Goal: Information Seeking & Learning: Learn about a topic

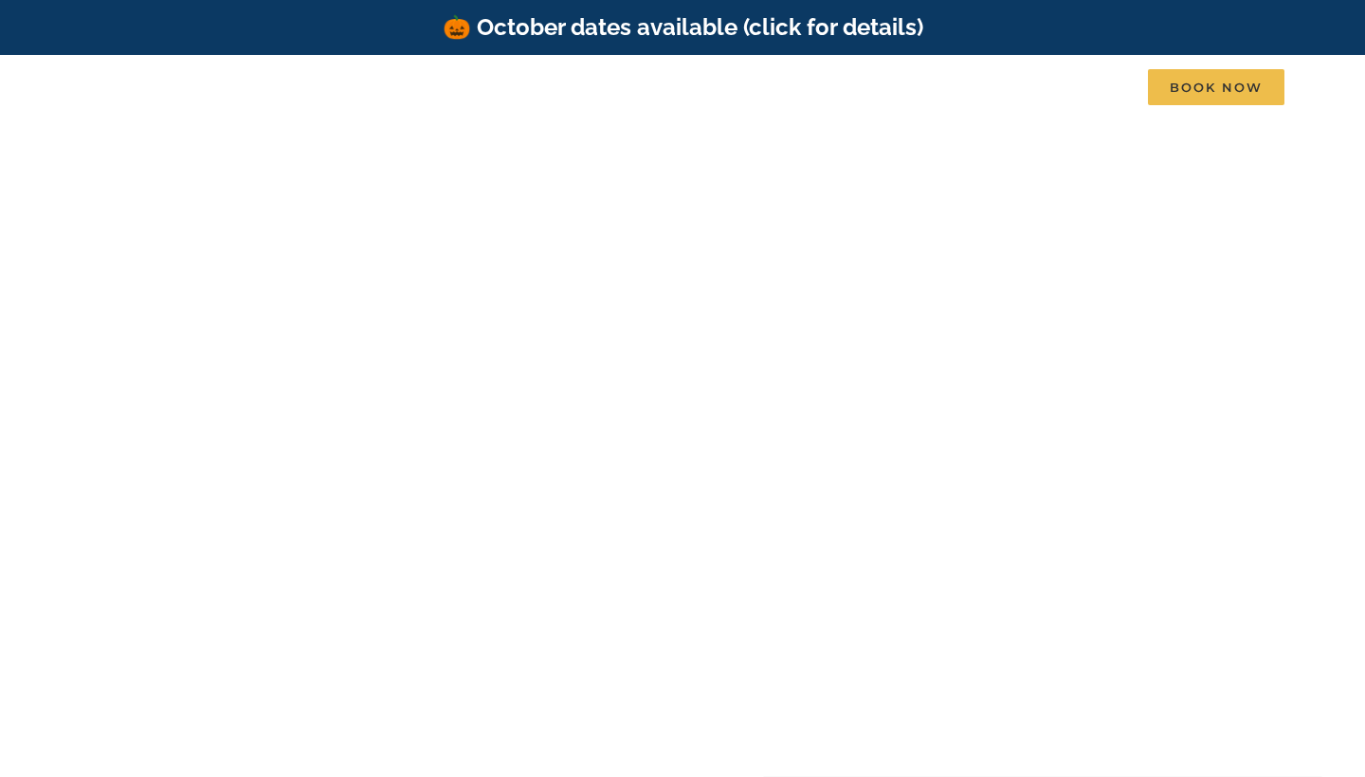
scroll to position [-9, 0]
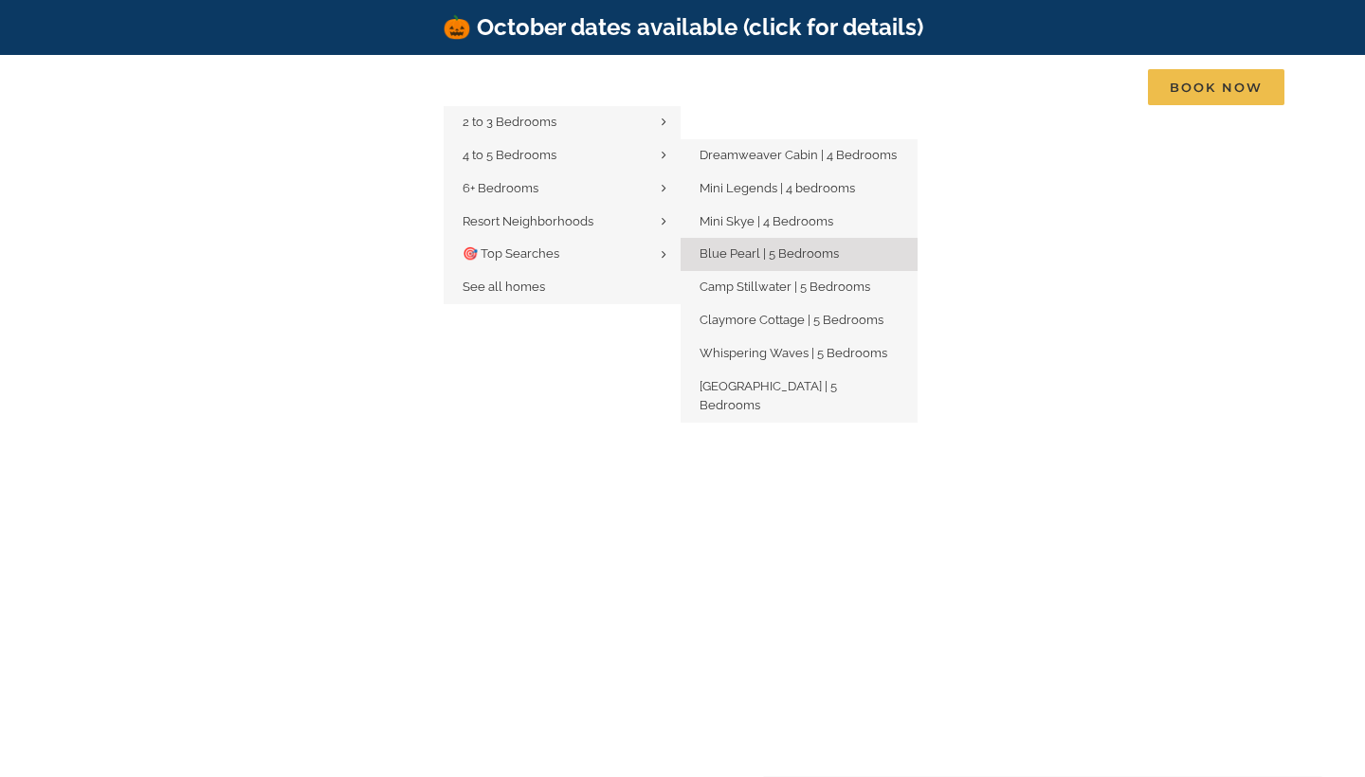
click at [744, 261] on span "Blue Pearl | 5 Bedrooms" at bounding box center [769, 253] width 139 height 14
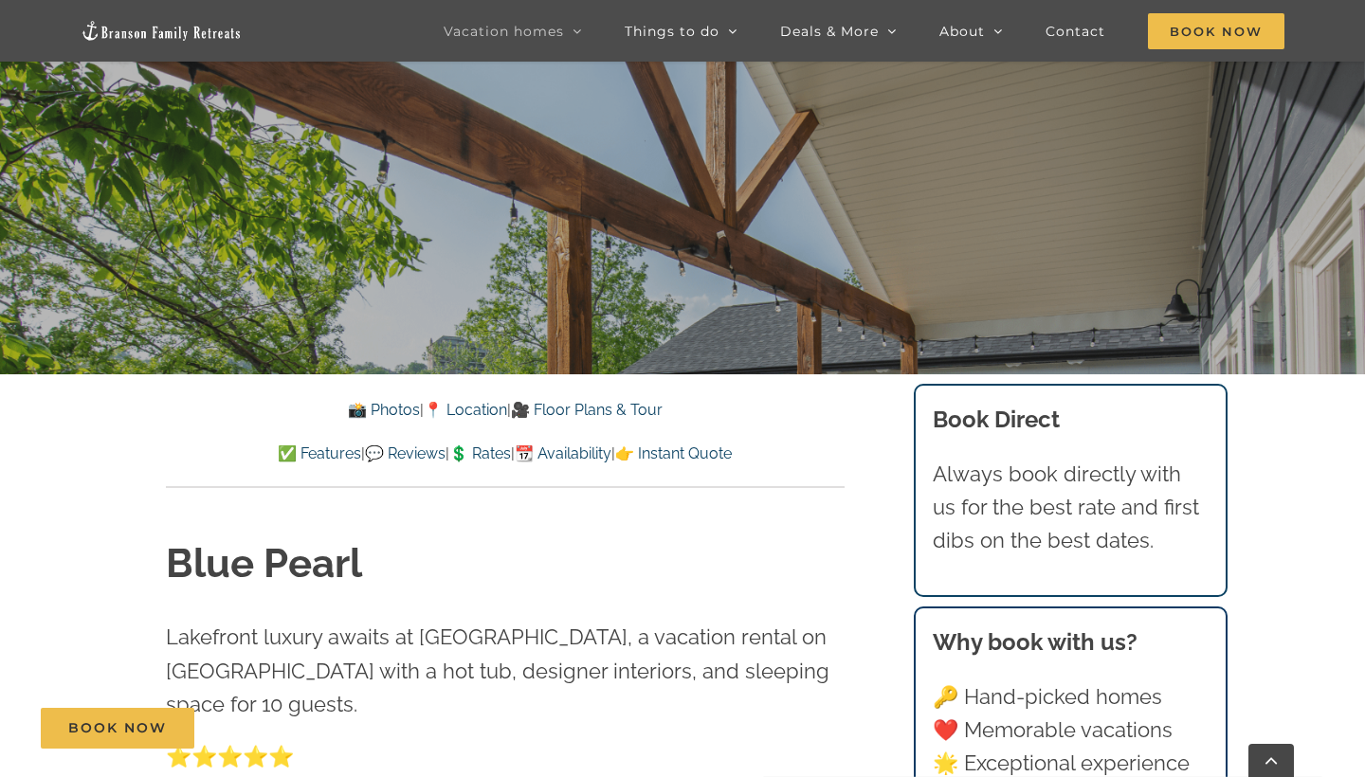
scroll to position [486, 0]
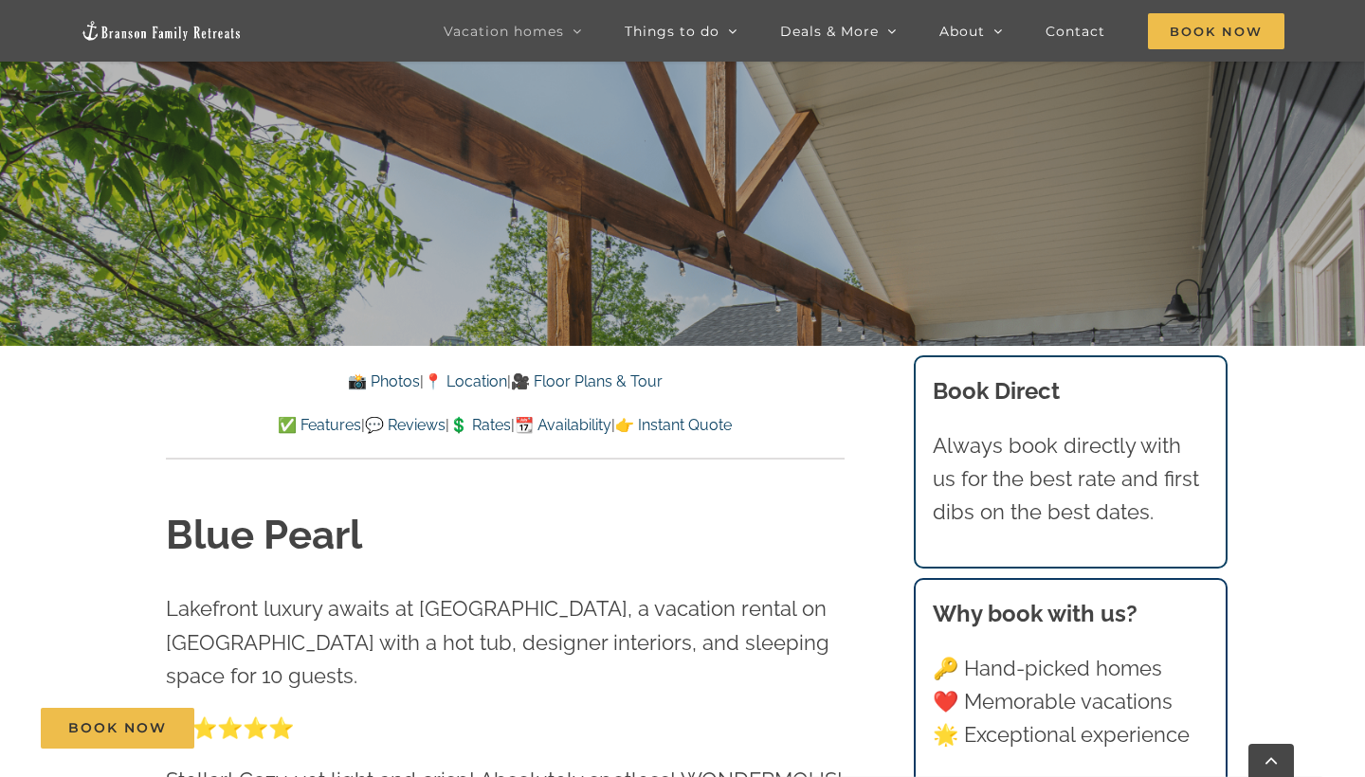
click at [587, 425] on link "📆 Availability" at bounding box center [563, 425] width 97 height 18
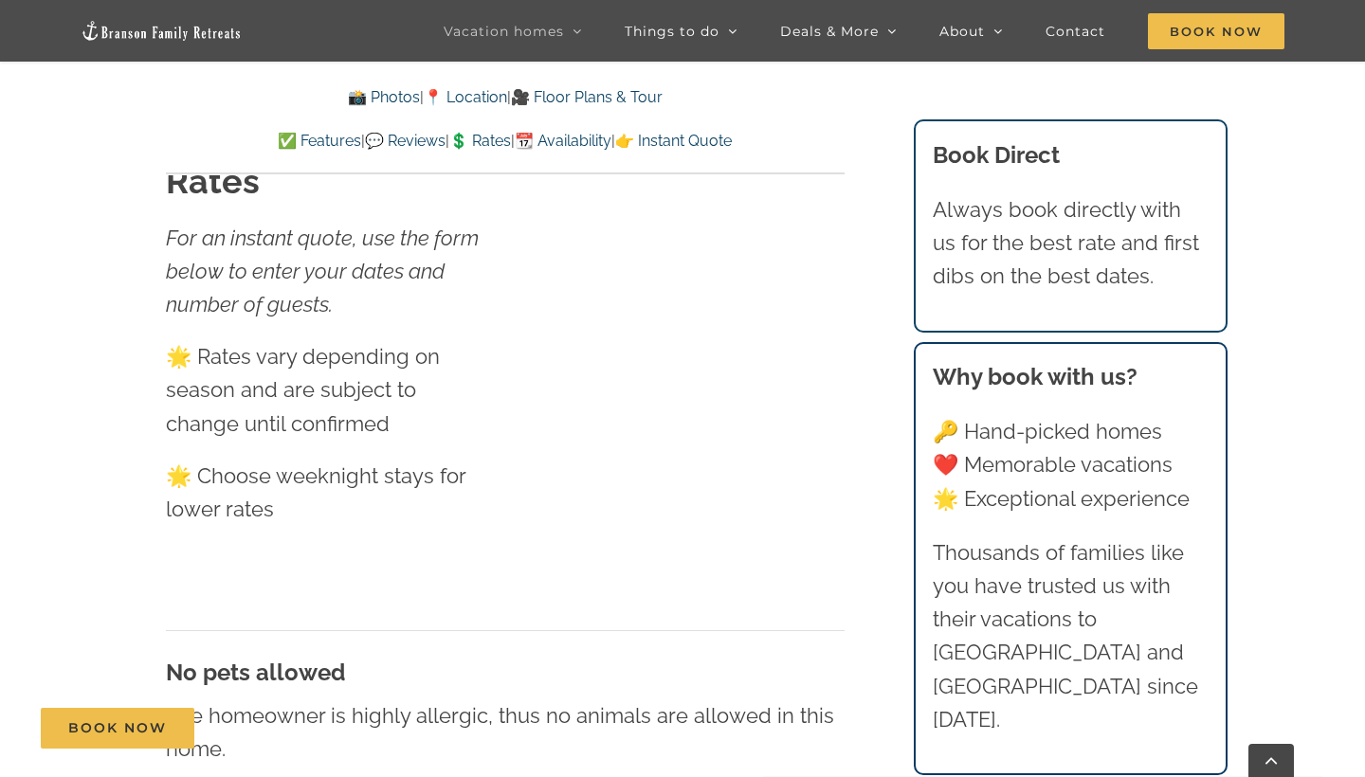
click at [637, 91] on link "🎥 Floor Plans & Tour" at bounding box center [587, 97] width 152 height 18
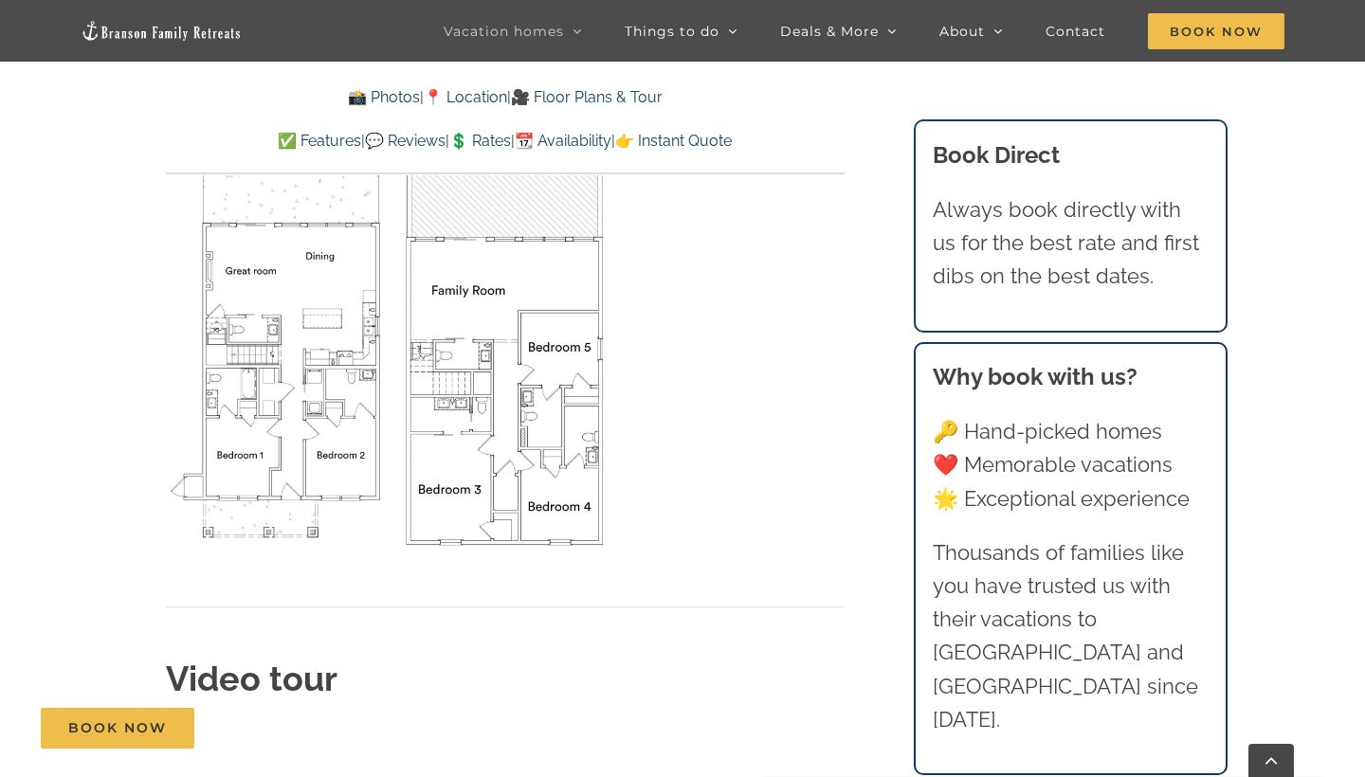
click at [779, 378] on div at bounding box center [505, 356] width 688 height 415
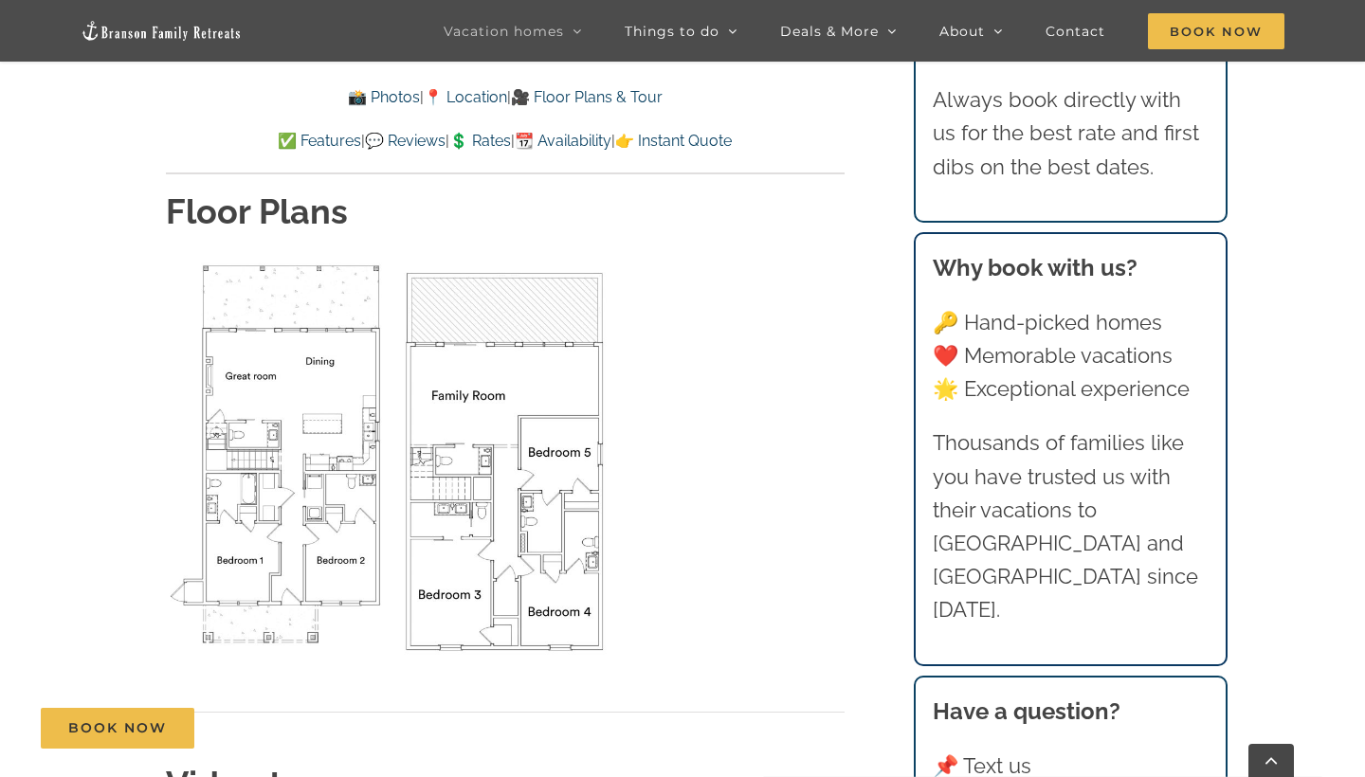
scroll to position [5098, 0]
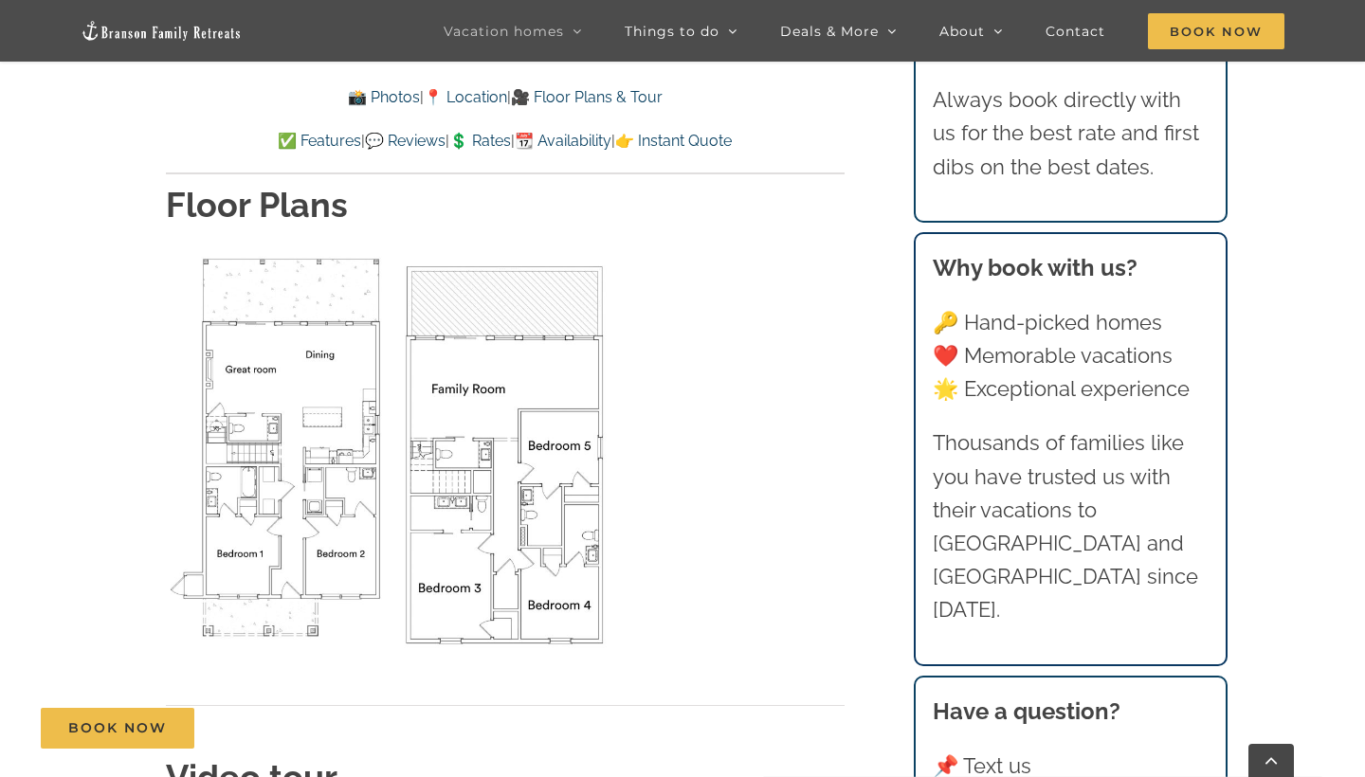
click at [733, 372] on div at bounding box center [505, 454] width 688 height 415
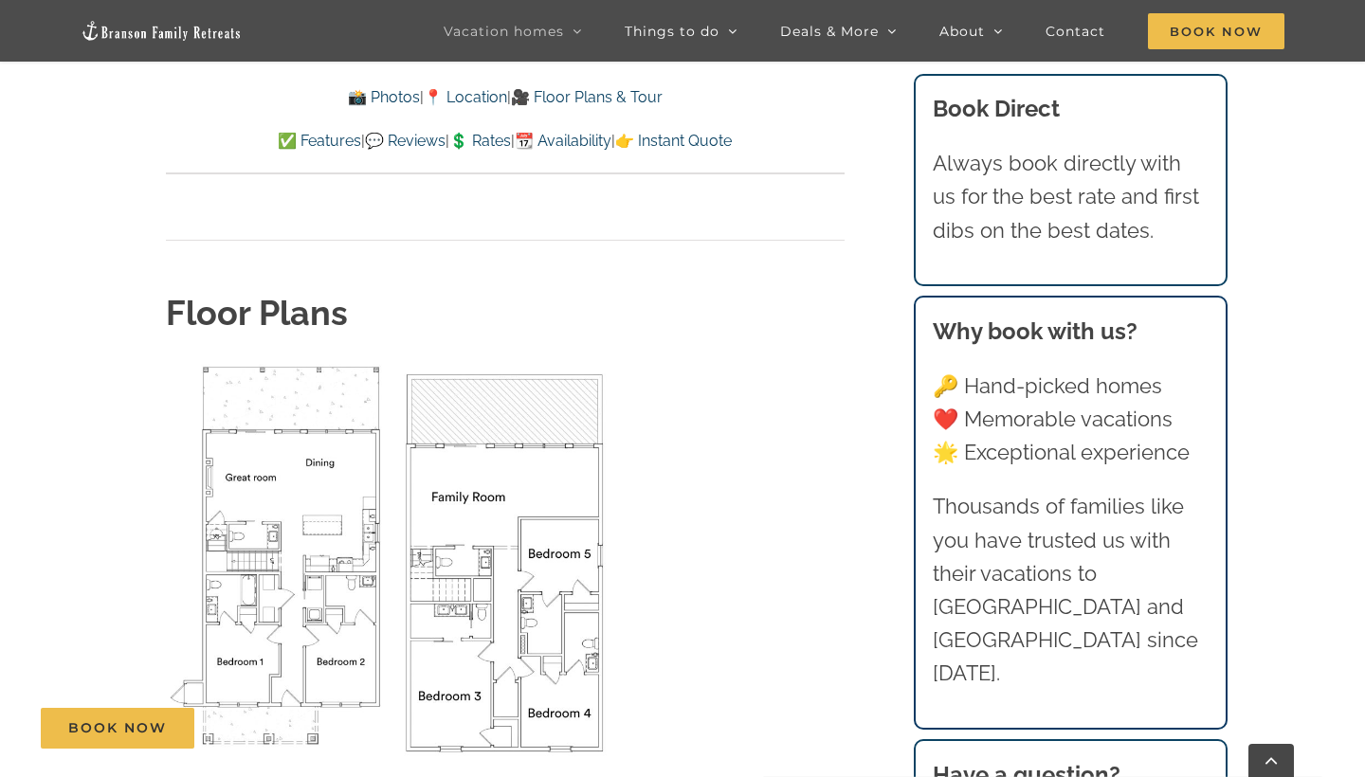
scroll to position [4979, 0]
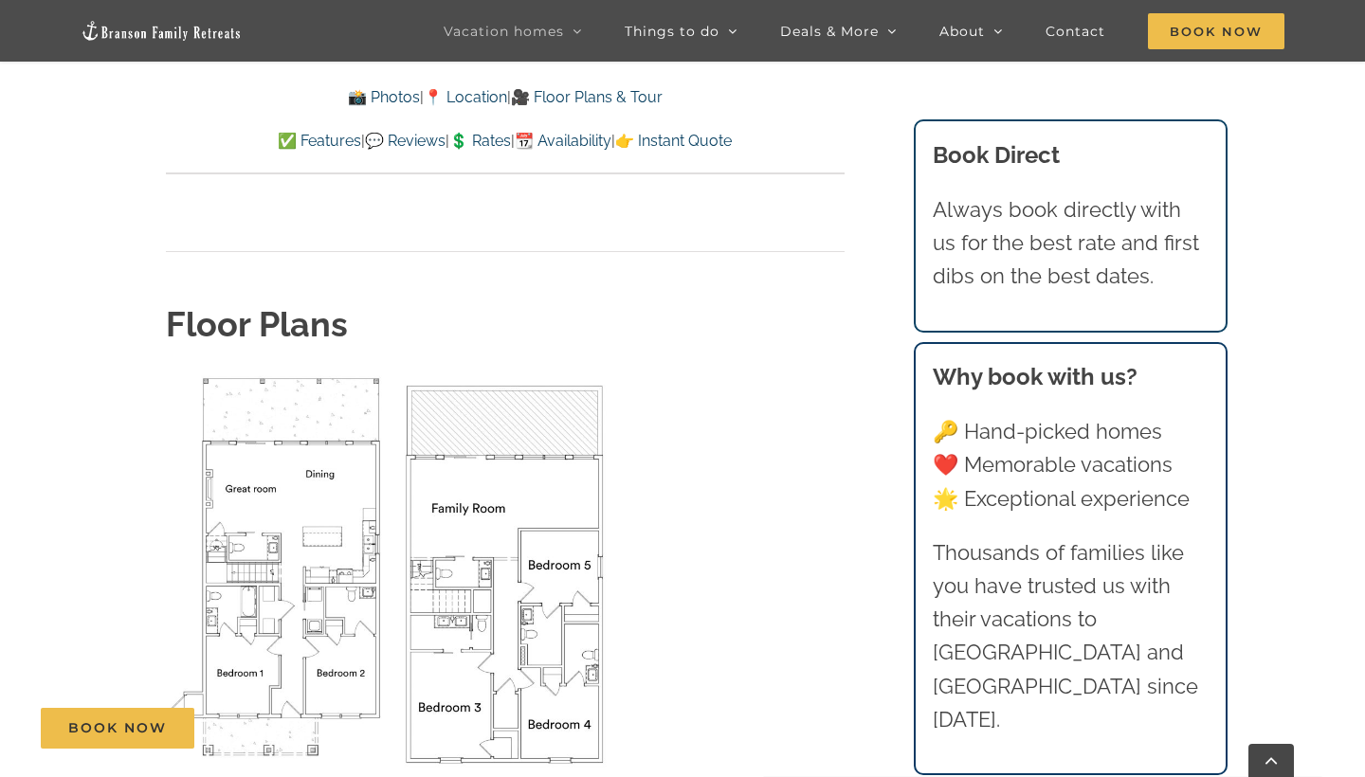
click at [389, 99] on link "📸 Photos" at bounding box center [384, 97] width 72 height 18
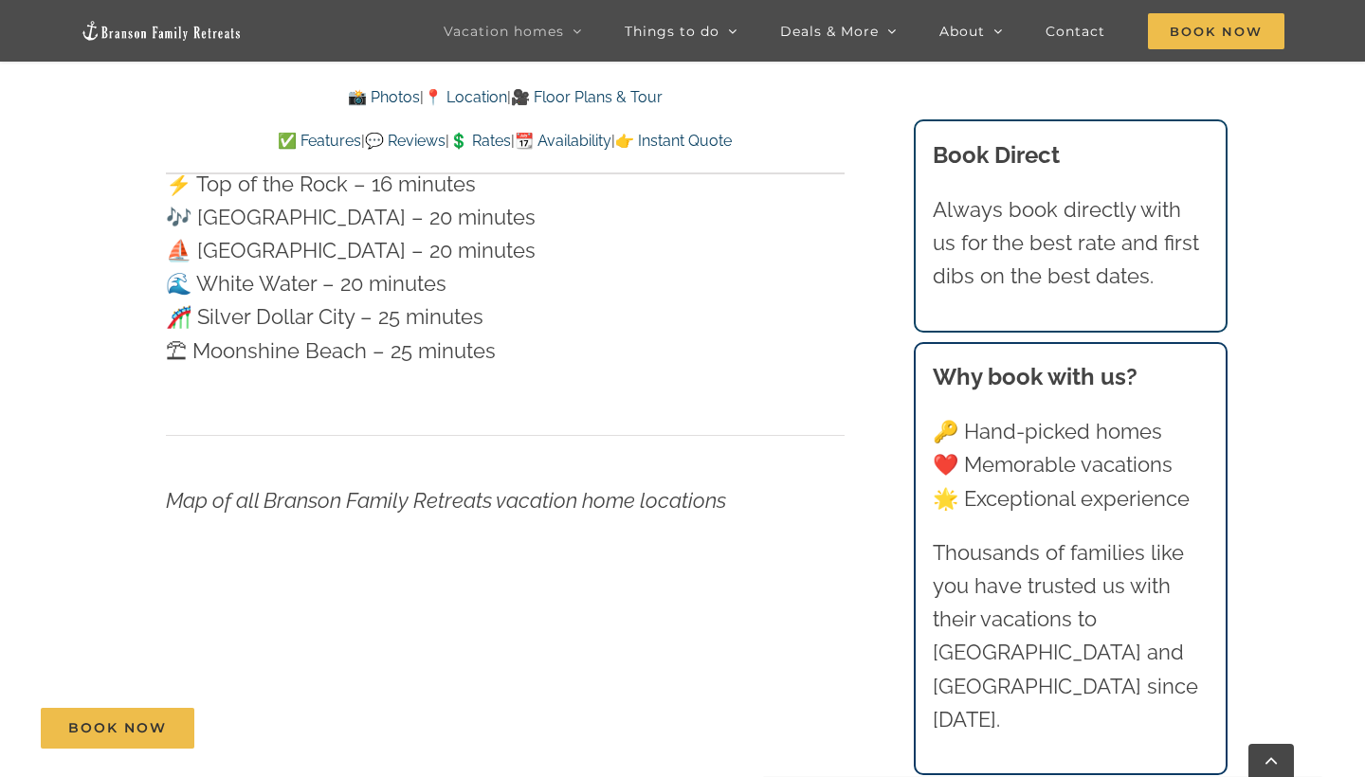
scroll to position [1195, 0]
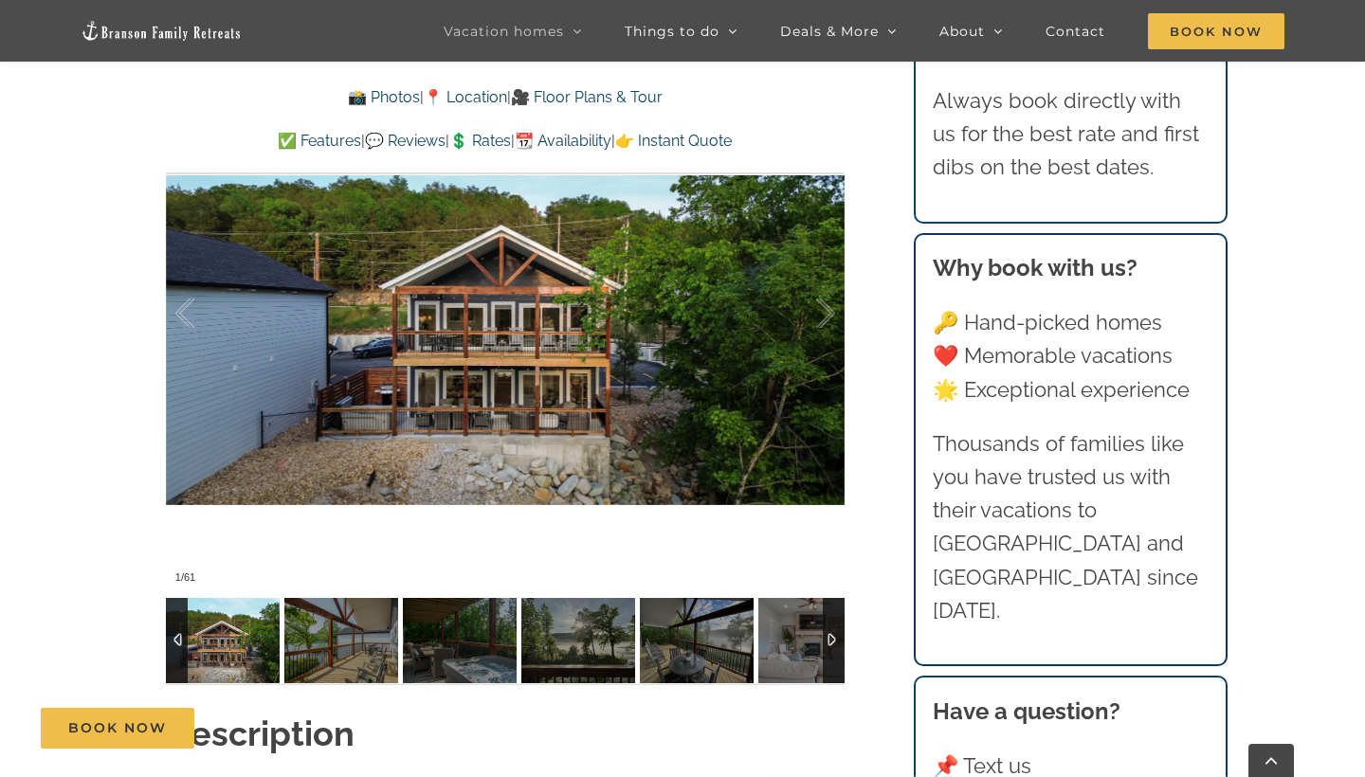
scroll to position [1359, 0]
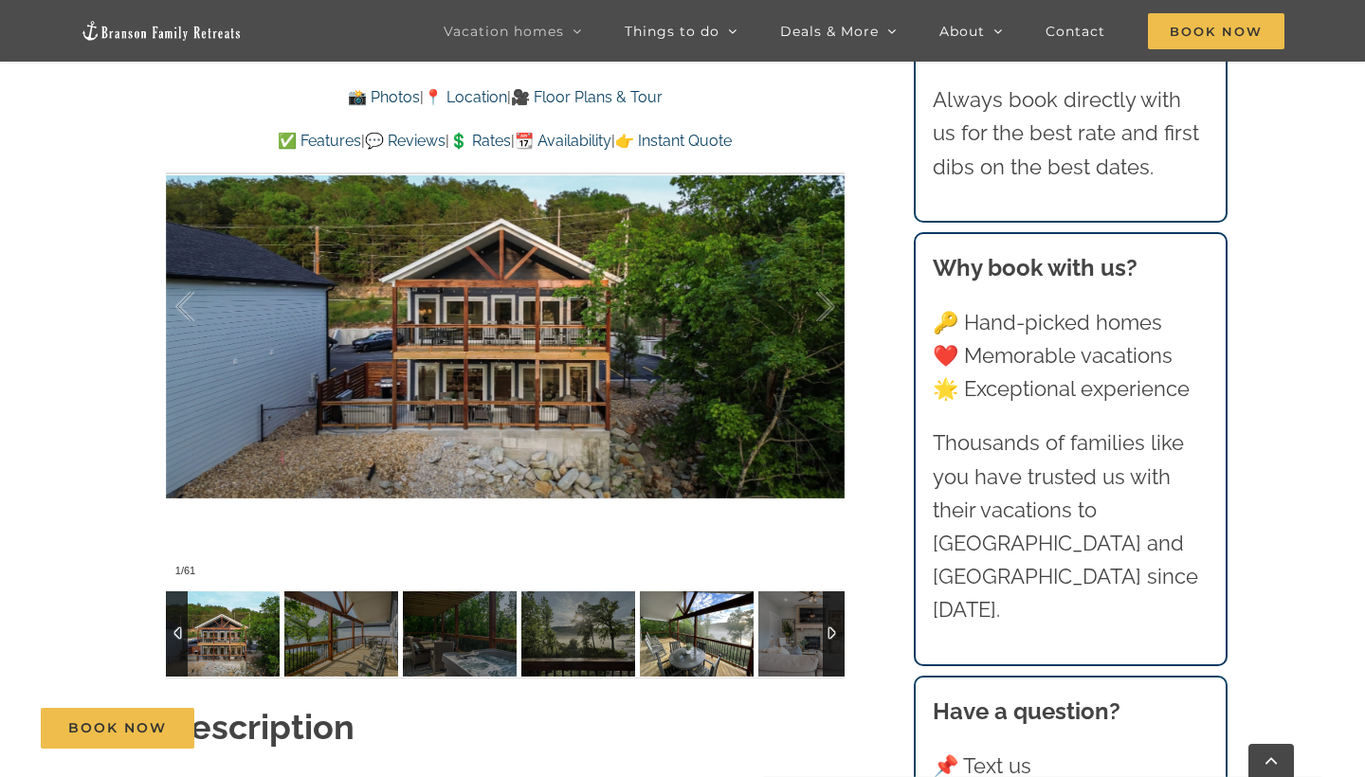
click at [702, 632] on img at bounding box center [697, 634] width 114 height 85
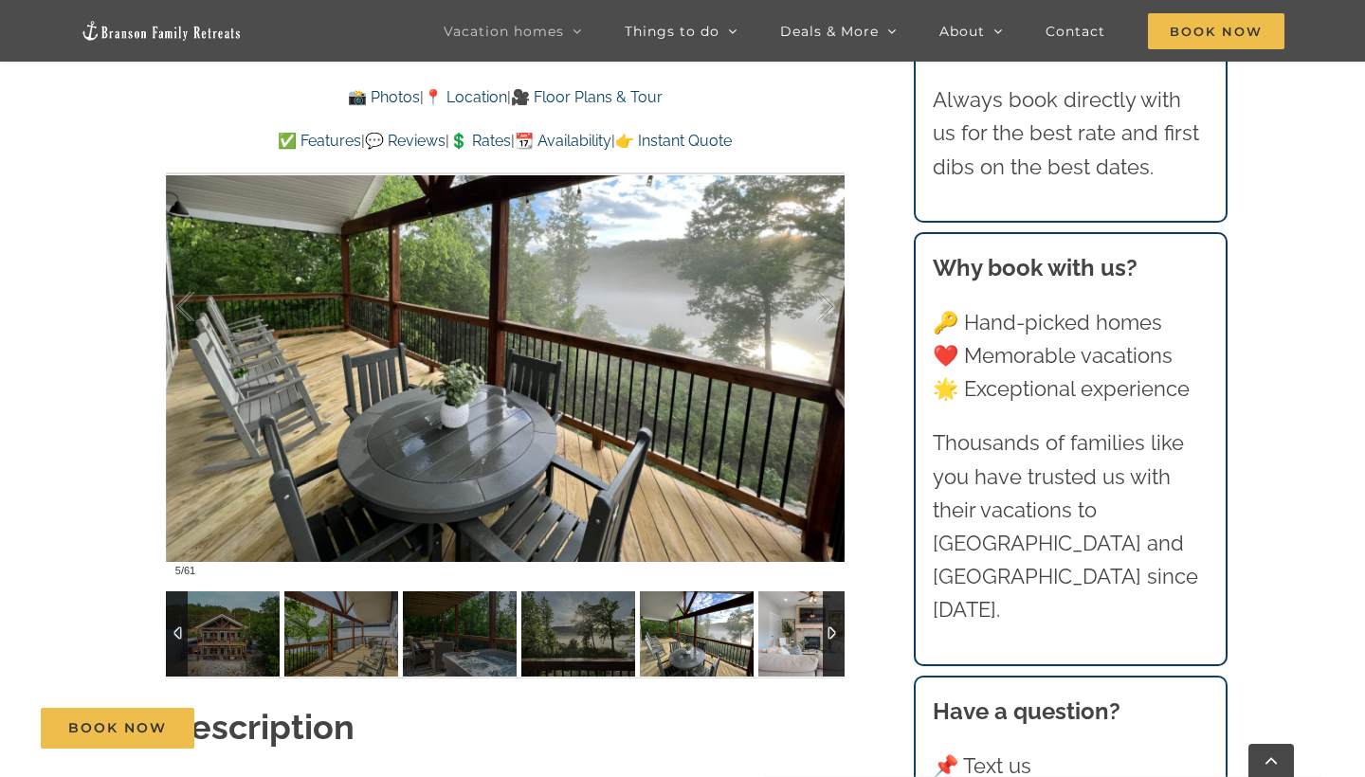
click at [789, 634] on img at bounding box center [815, 634] width 114 height 85
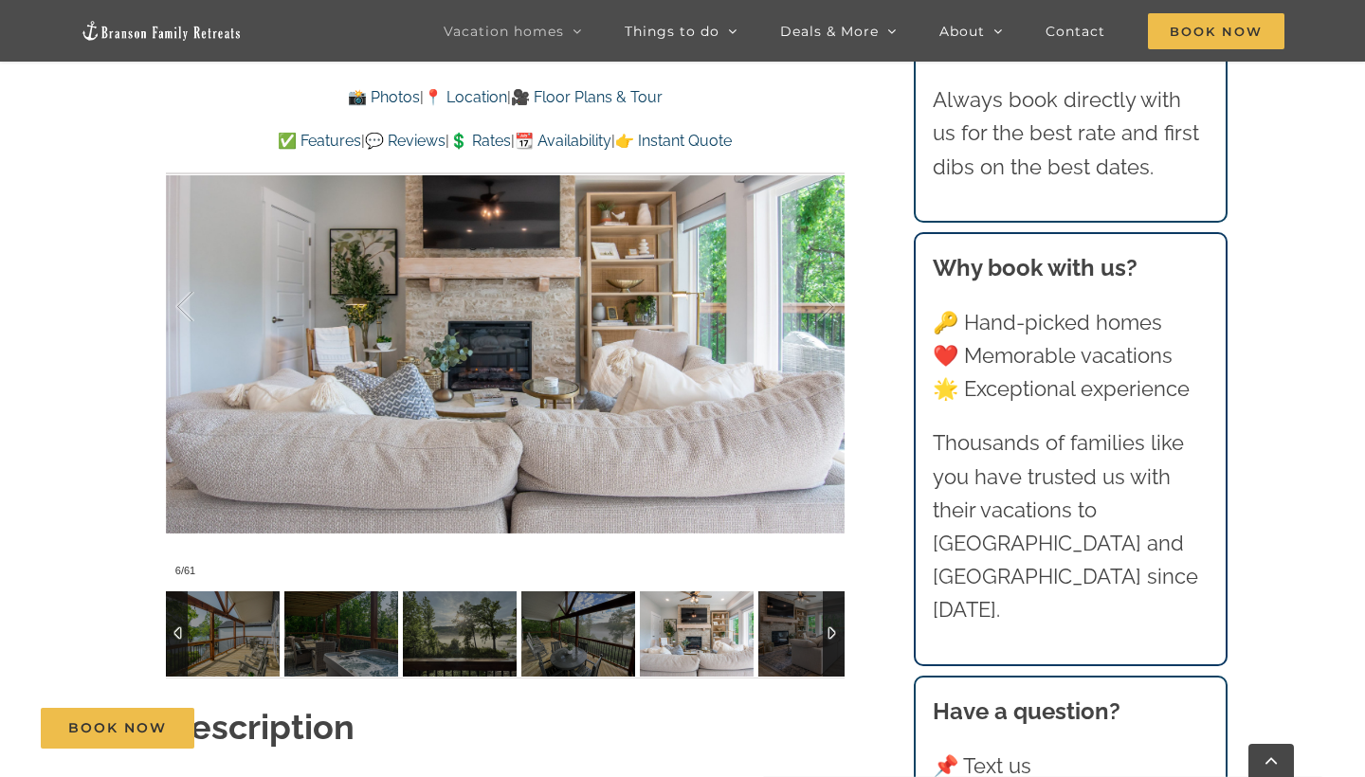
click at [836, 638] on div at bounding box center [834, 634] width 22 height 85
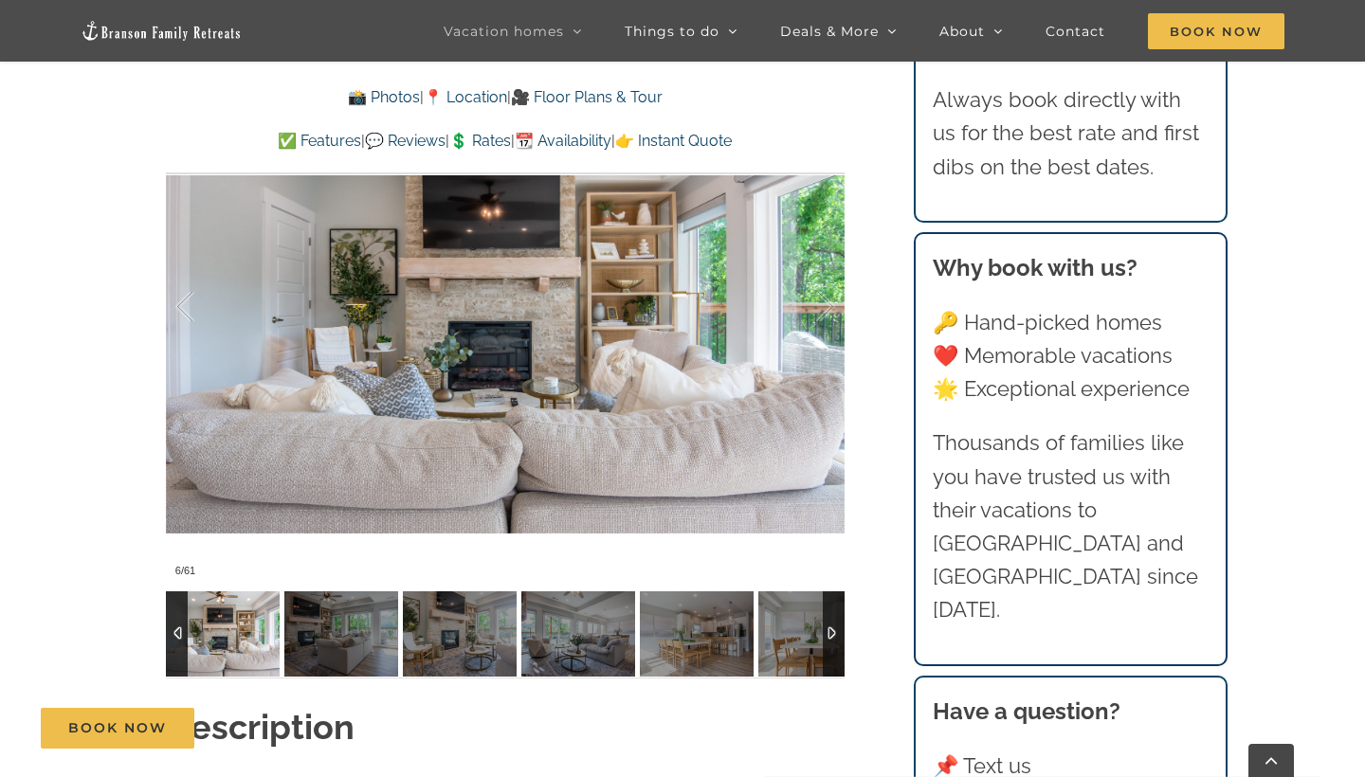
click at [836, 638] on div at bounding box center [834, 634] width 22 height 85
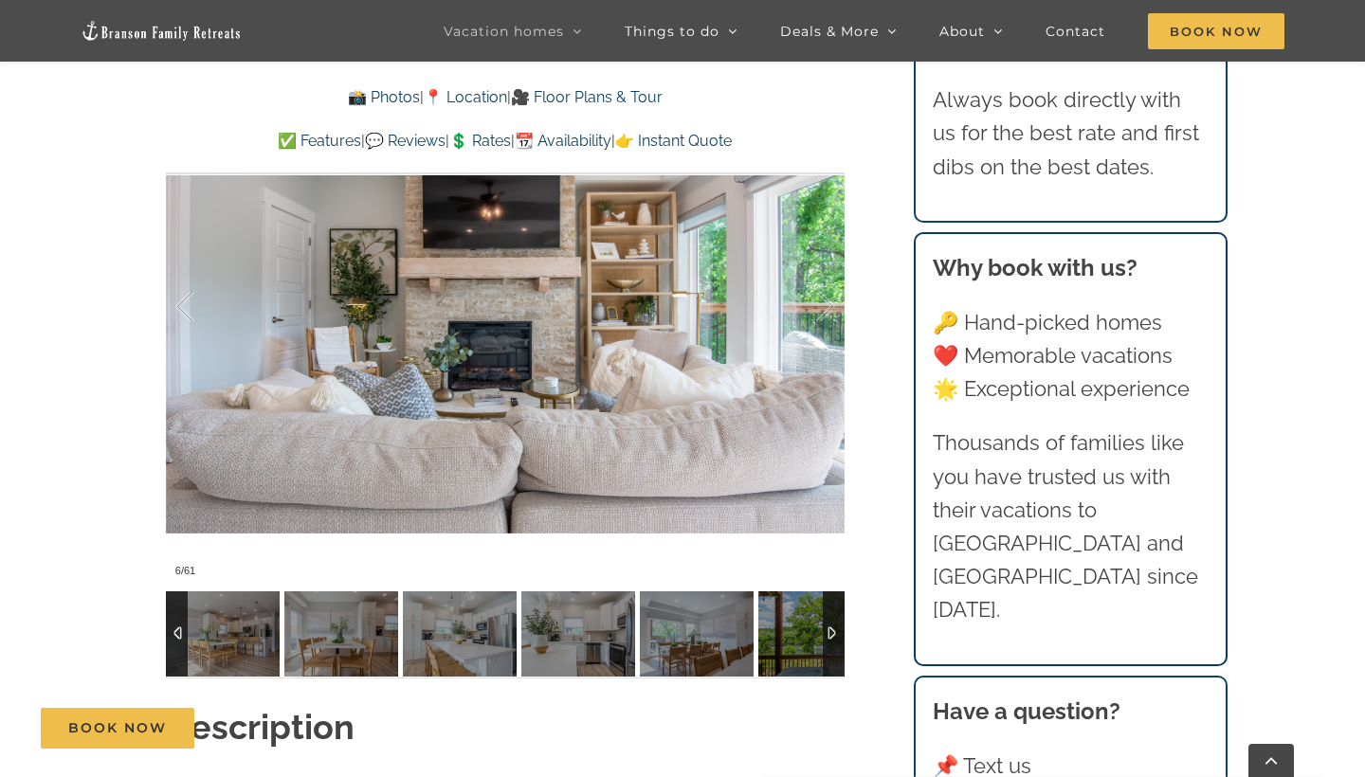
click at [836, 638] on div at bounding box center [834, 634] width 22 height 85
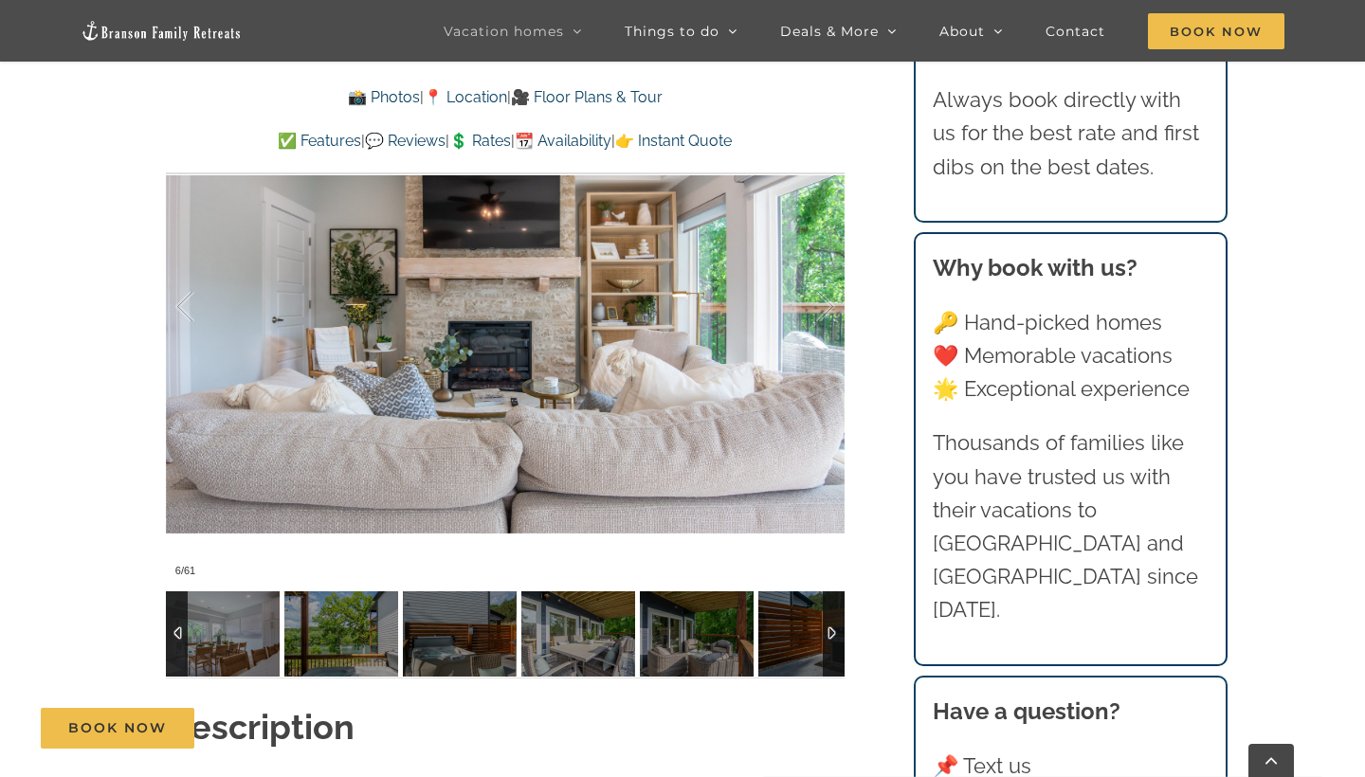
click at [836, 638] on div at bounding box center [834, 634] width 22 height 85
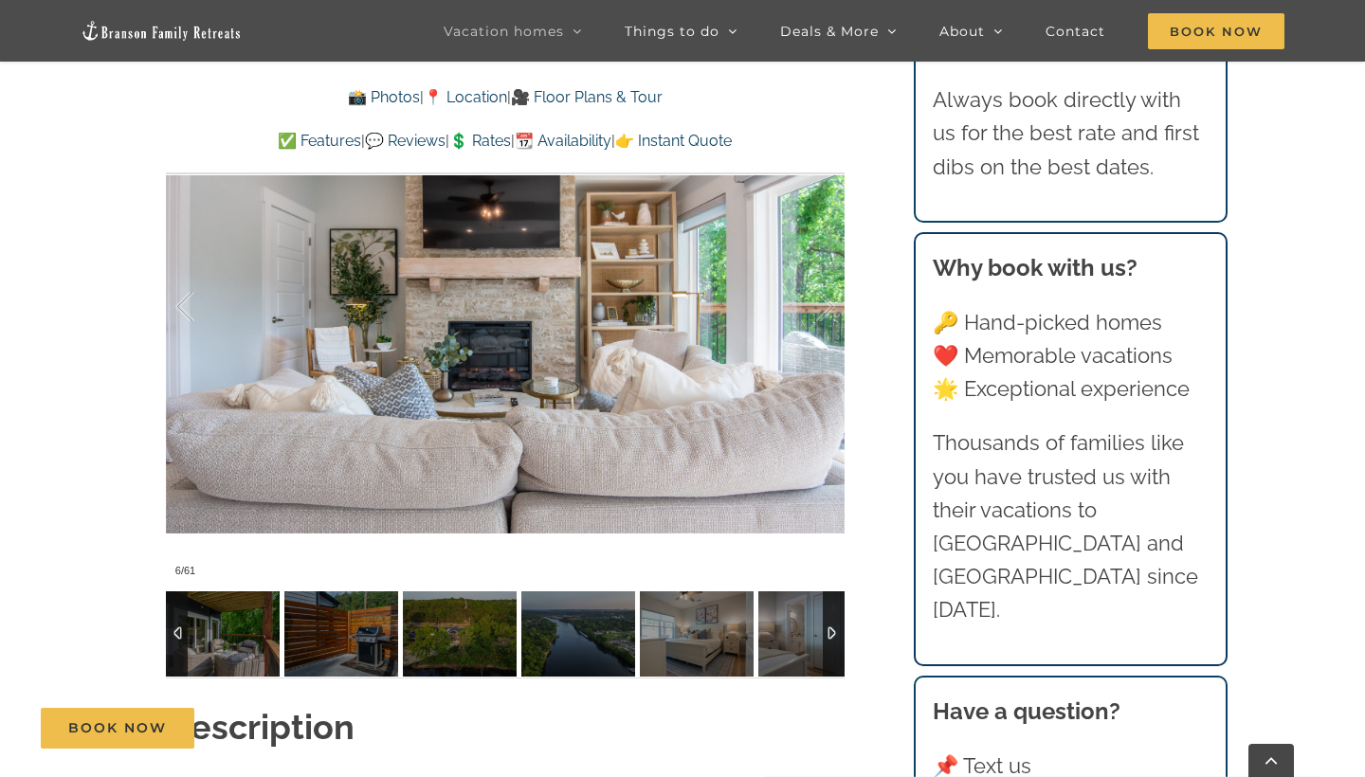
click at [174, 635] on div at bounding box center [177, 634] width 22 height 85
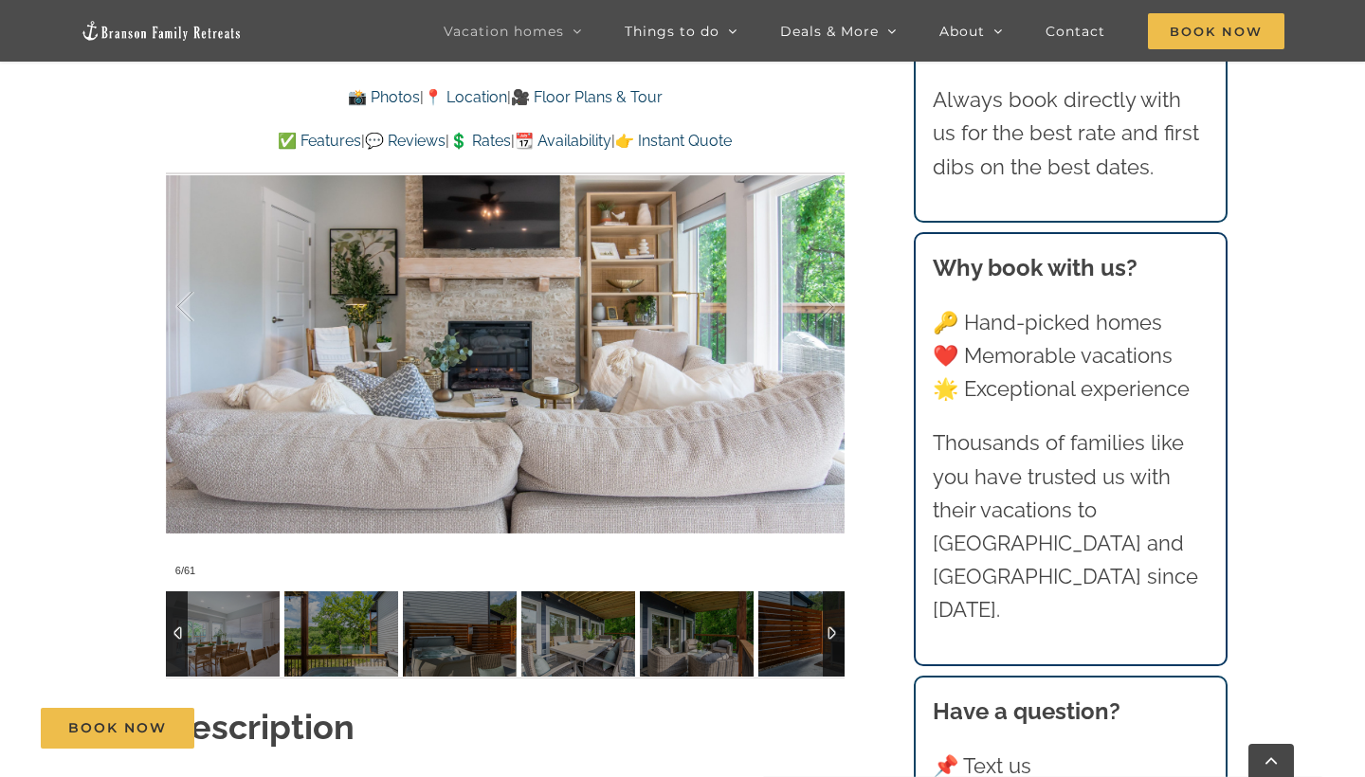
click at [174, 635] on div at bounding box center [177, 634] width 22 height 85
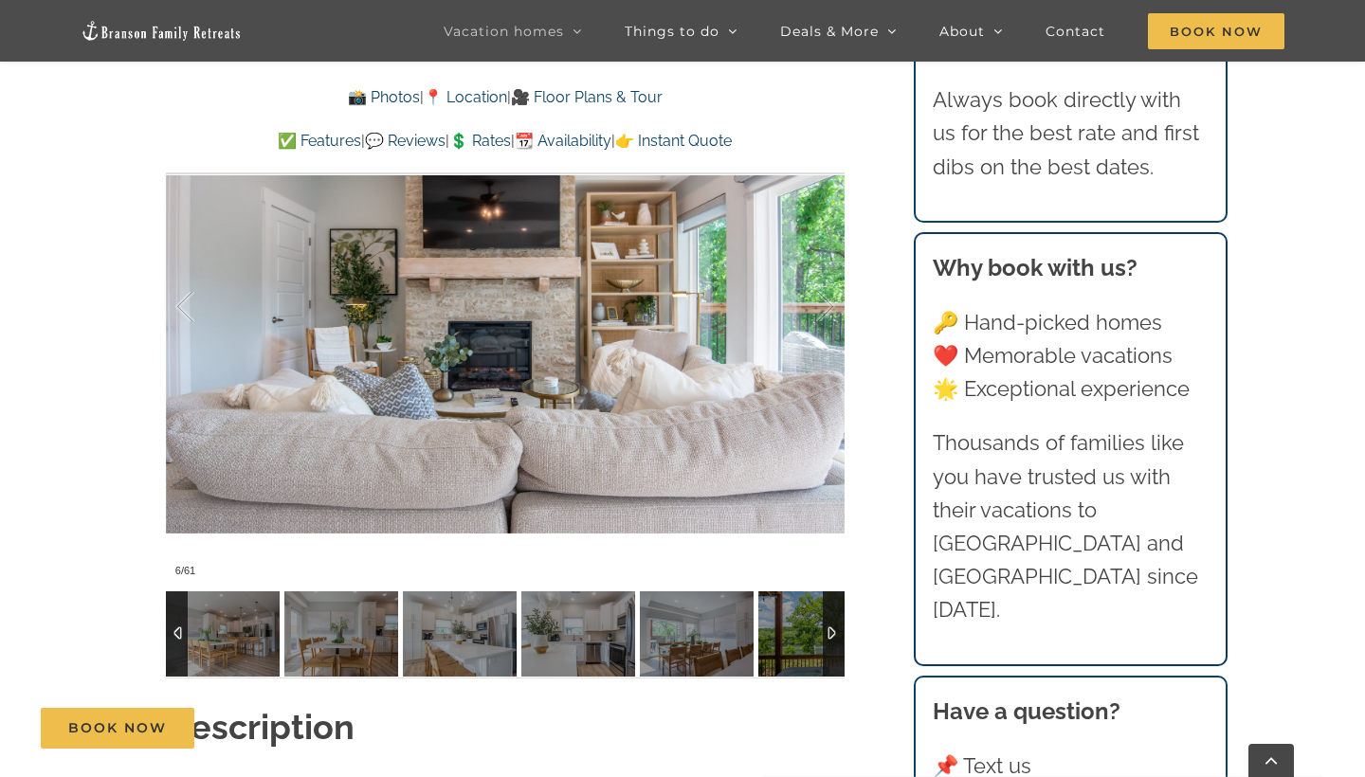
click at [174, 635] on div at bounding box center [177, 634] width 22 height 85
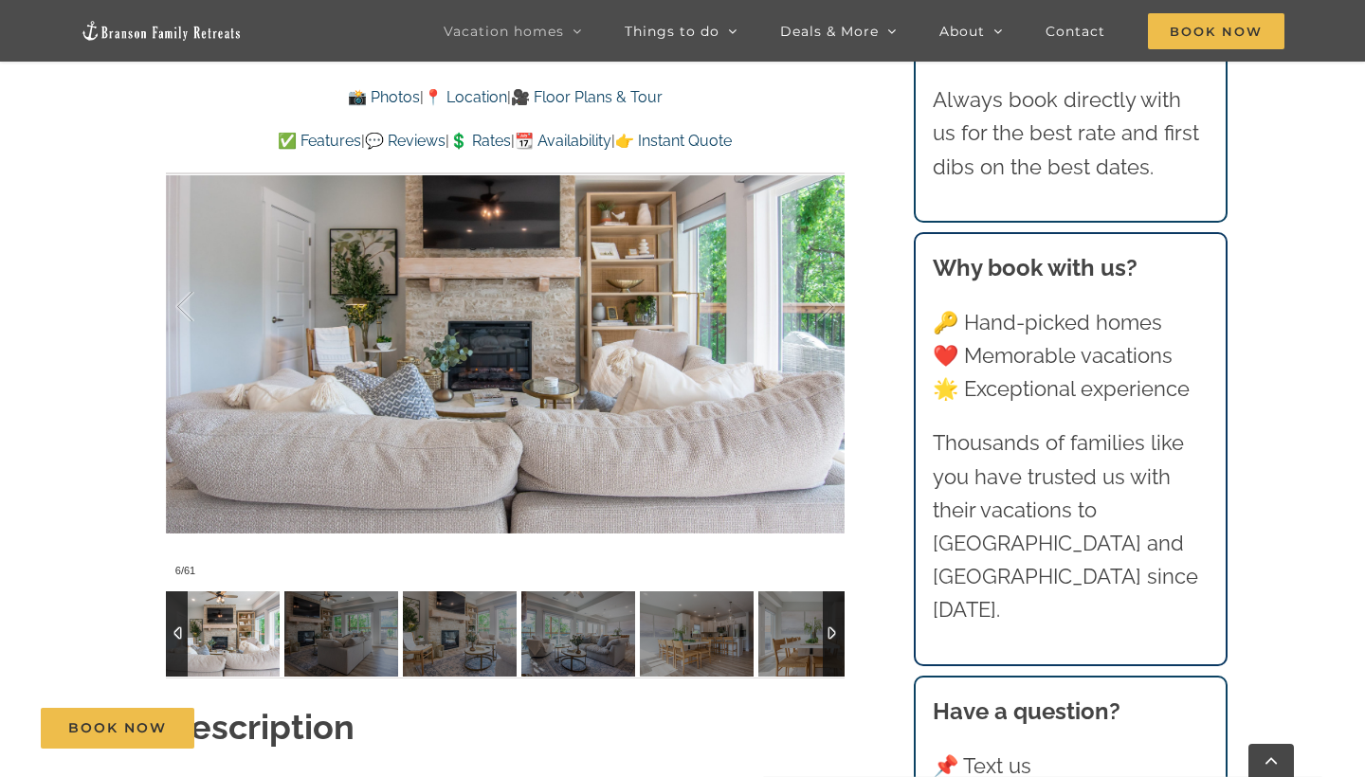
click at [174, 635] on div at bounding box center [177, 634] width 22 height 85
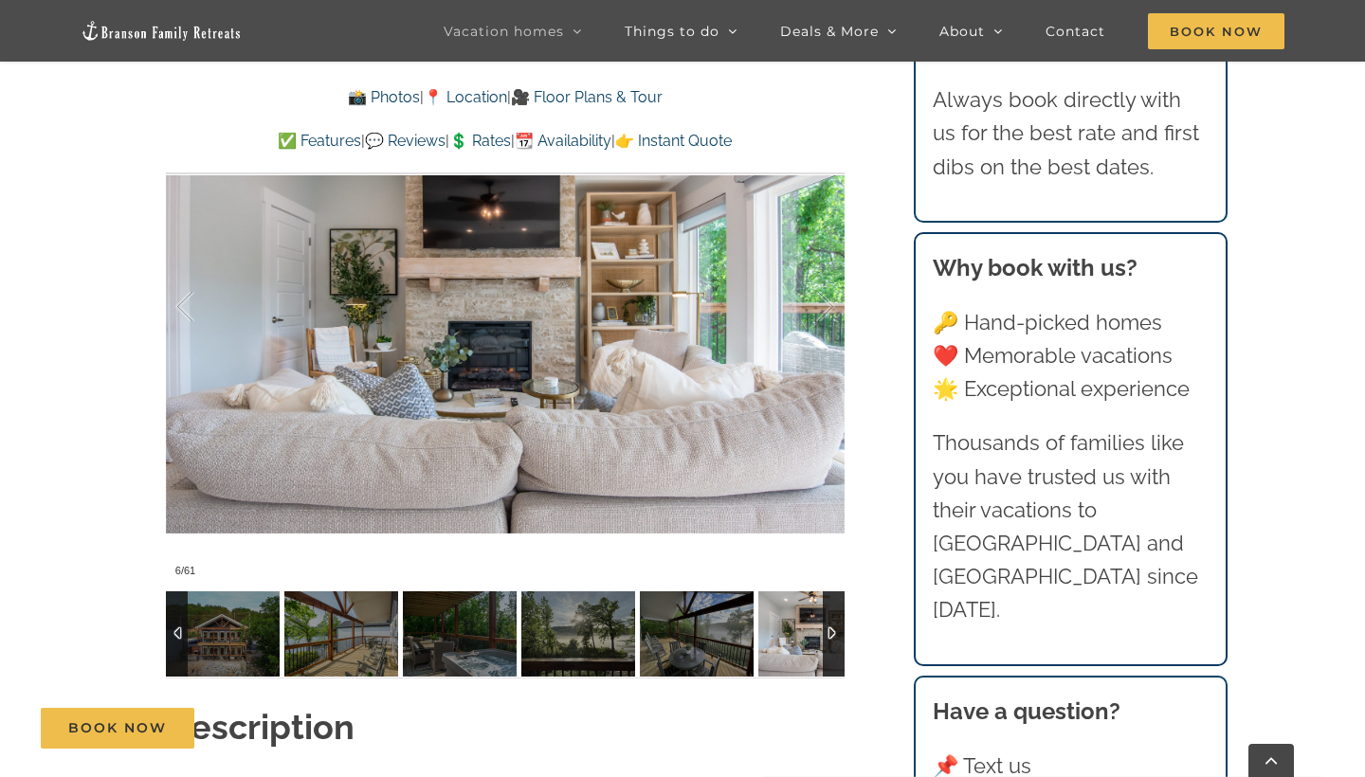
click at [174, 635] on div at bounding box center [177, 634] width 22 height 85
click at [833, 630] on div at bounding box center [834, 634] width 22 height 85
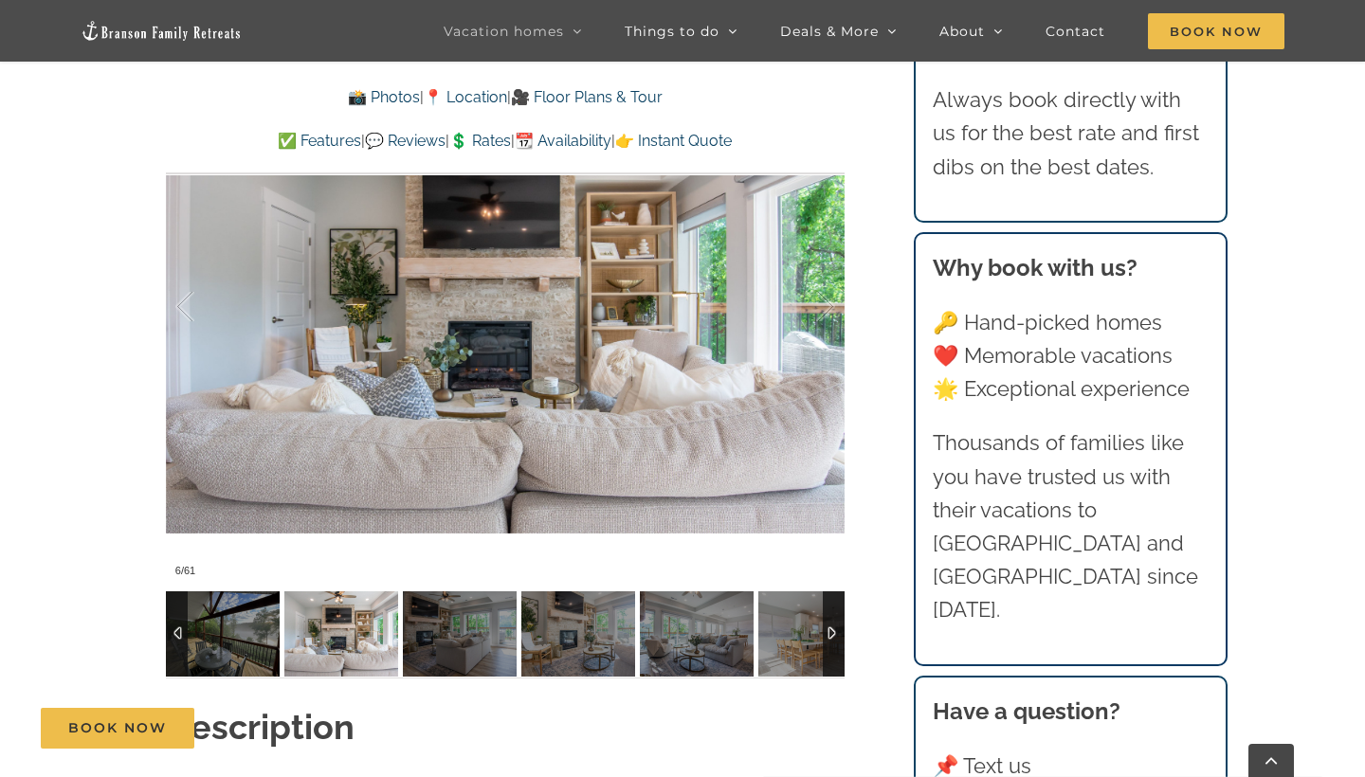
click at [833, 630] on div at bounding box center [834, 634] width 22 height 85
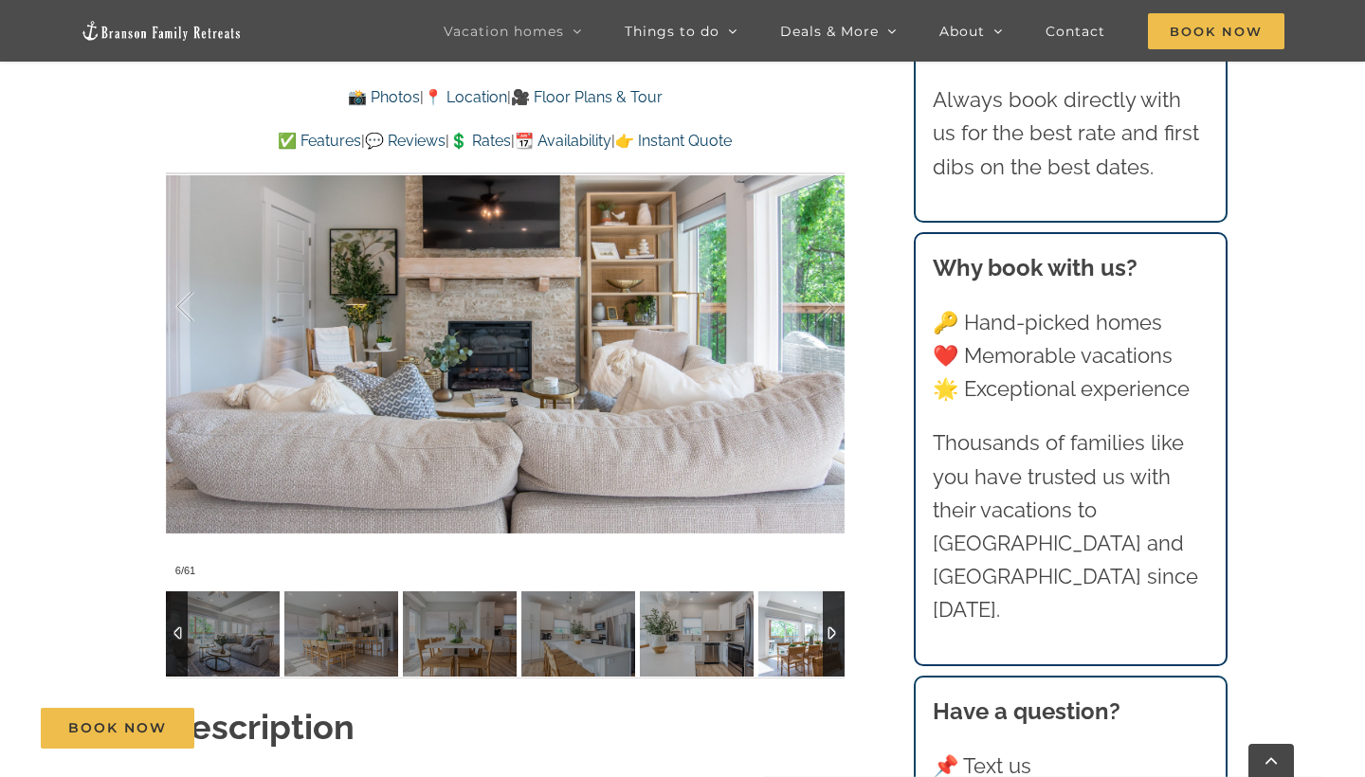
click at [798, 652] on img at bounding box center [815, 634] width 114 height 85
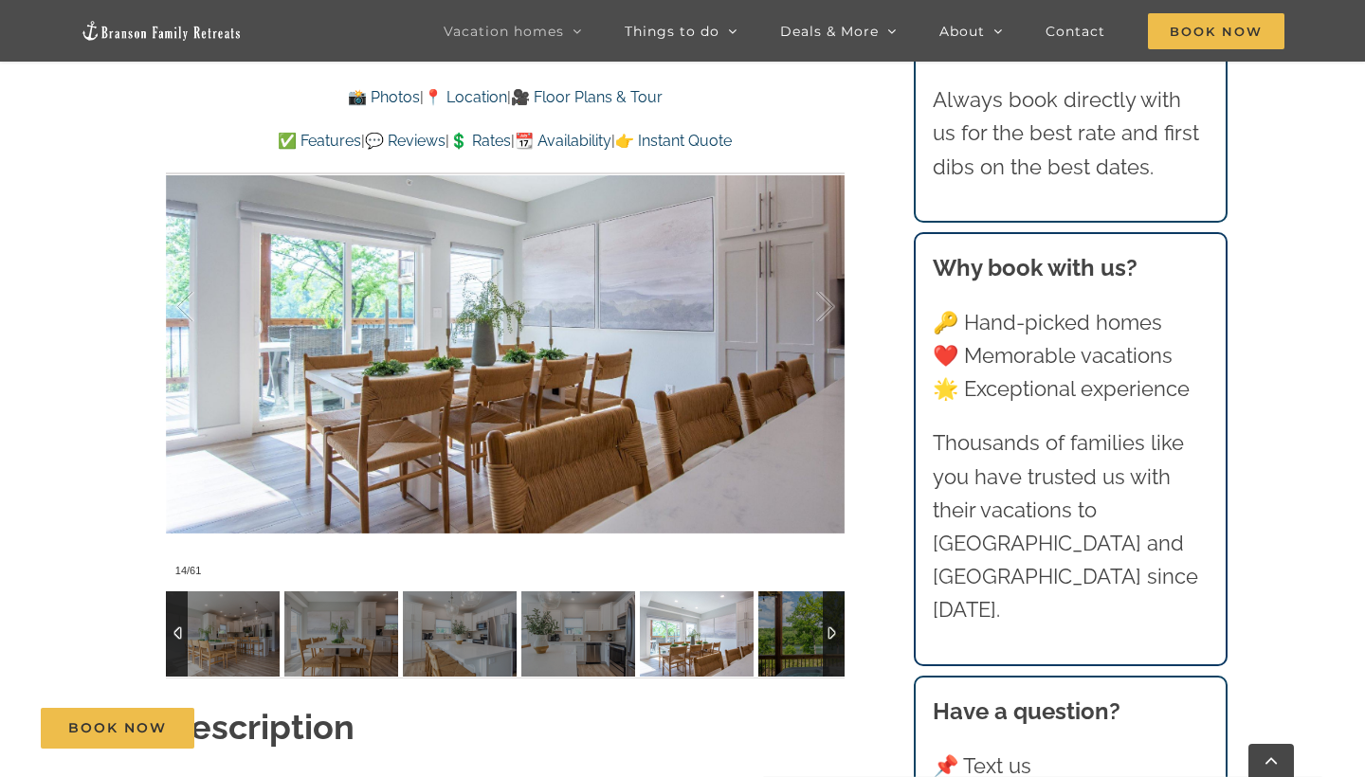
click at [829, 638] on div at bounding box center [834, 634] width 22 height 85
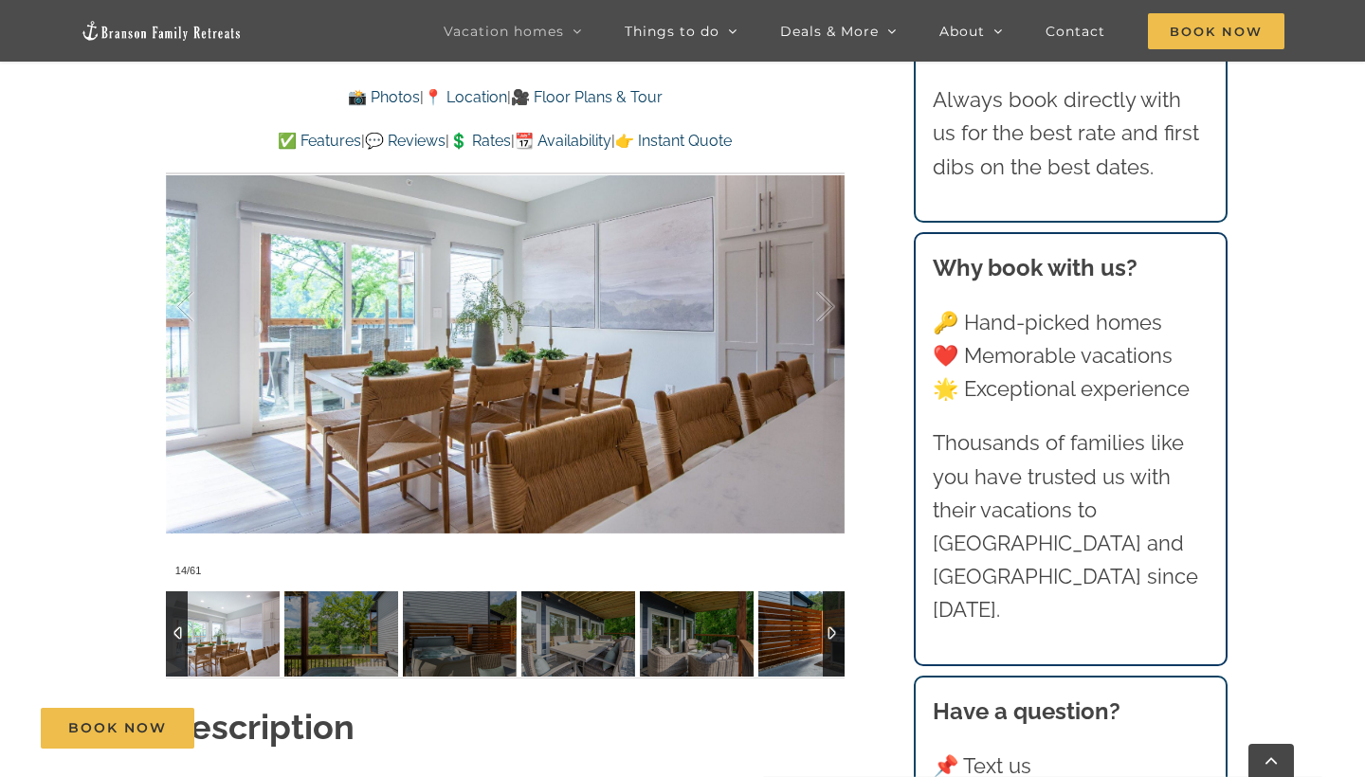
click at [790, 644] on img at bounding box center [815, 634] width 114 height 85
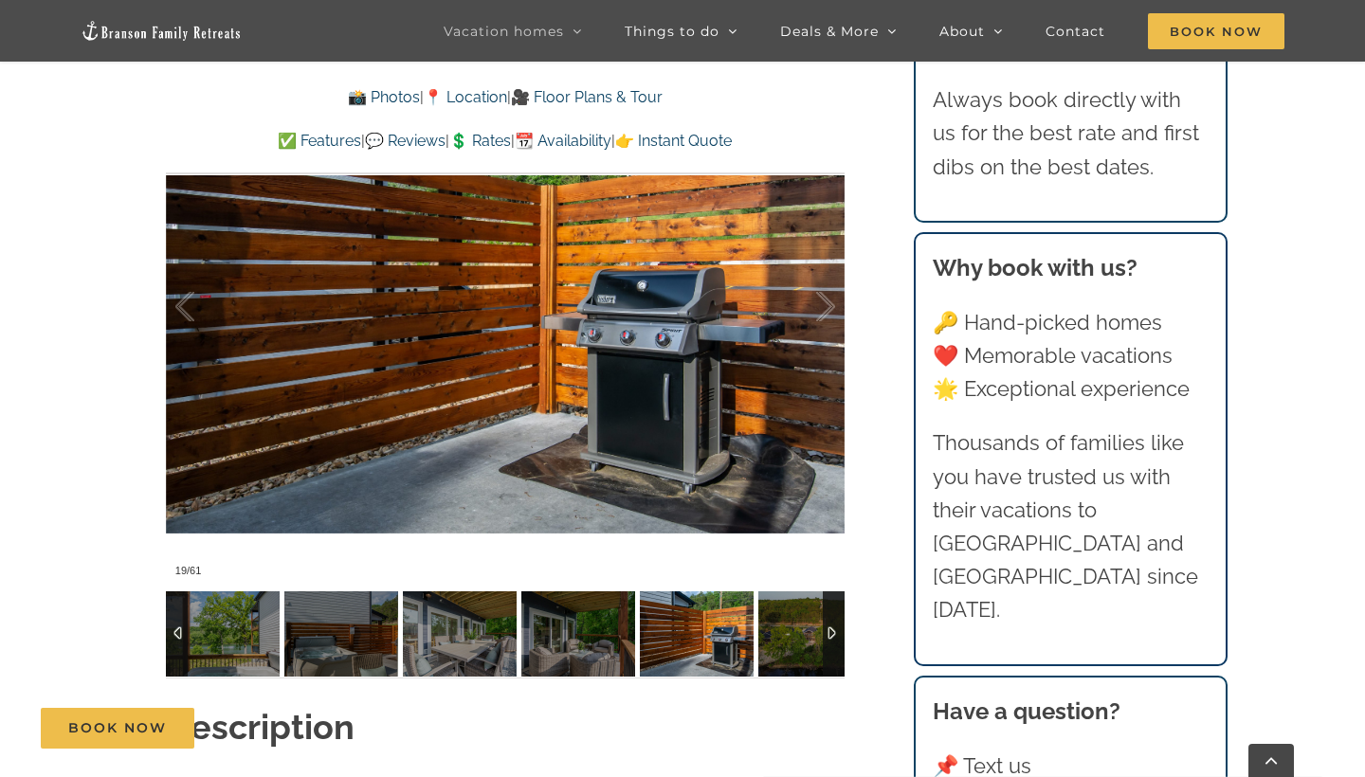
click at [834, 639] on div at bounding box center [834, 634] width 22 height 85
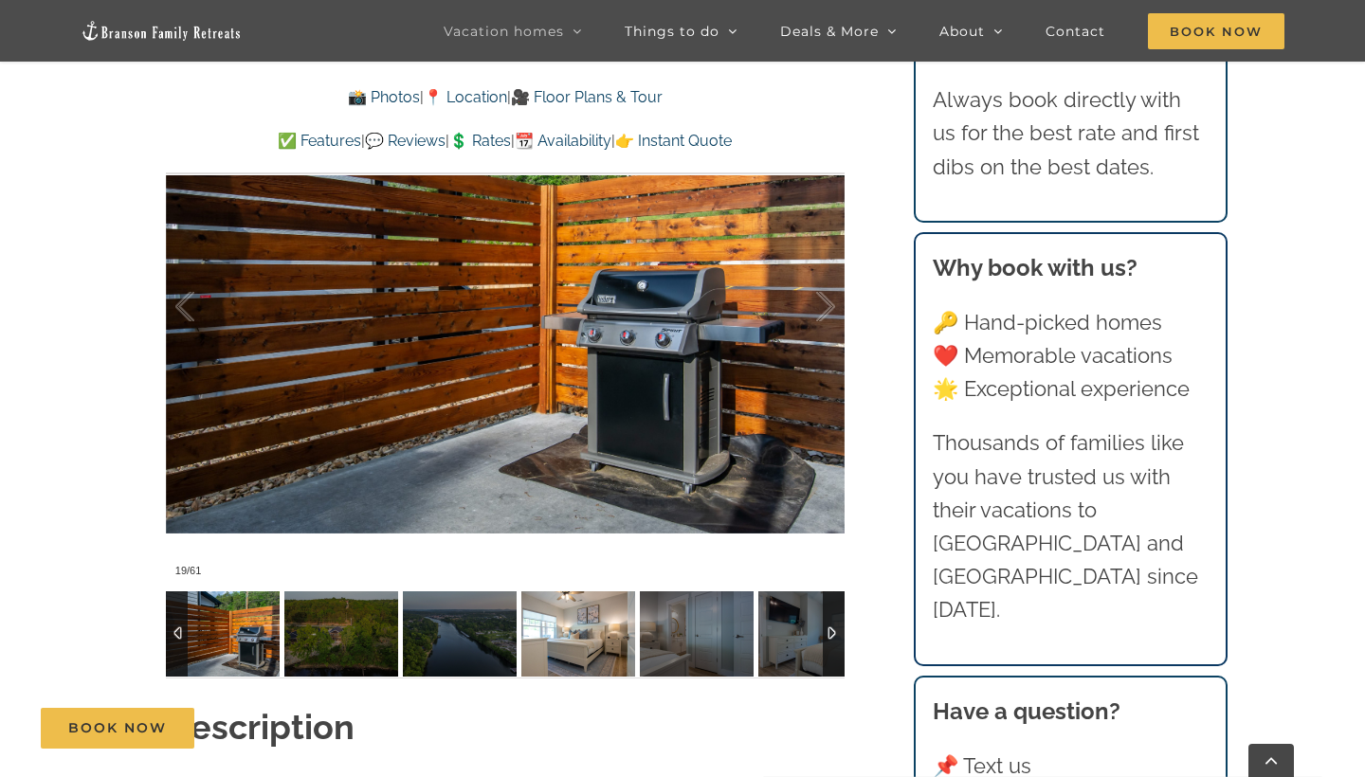
click at [592, 664] on img at bounding box center [578, 634] width 114 height 85
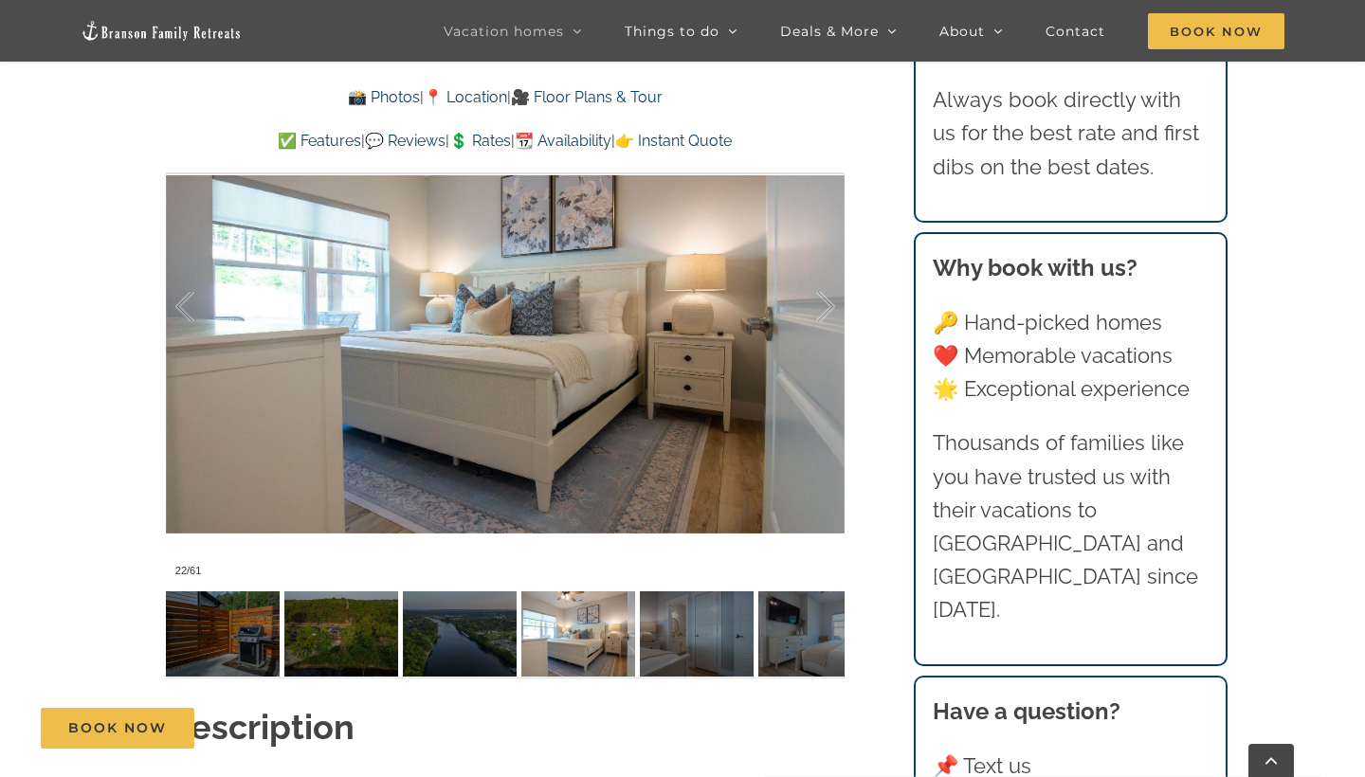
click at [869, 519] on div "Blue Pearl Lakefront luxury awaits at Blue Pearl, a vacation rental on Lake Tan…" at bounding box center [505, 144] width 755 height 1117
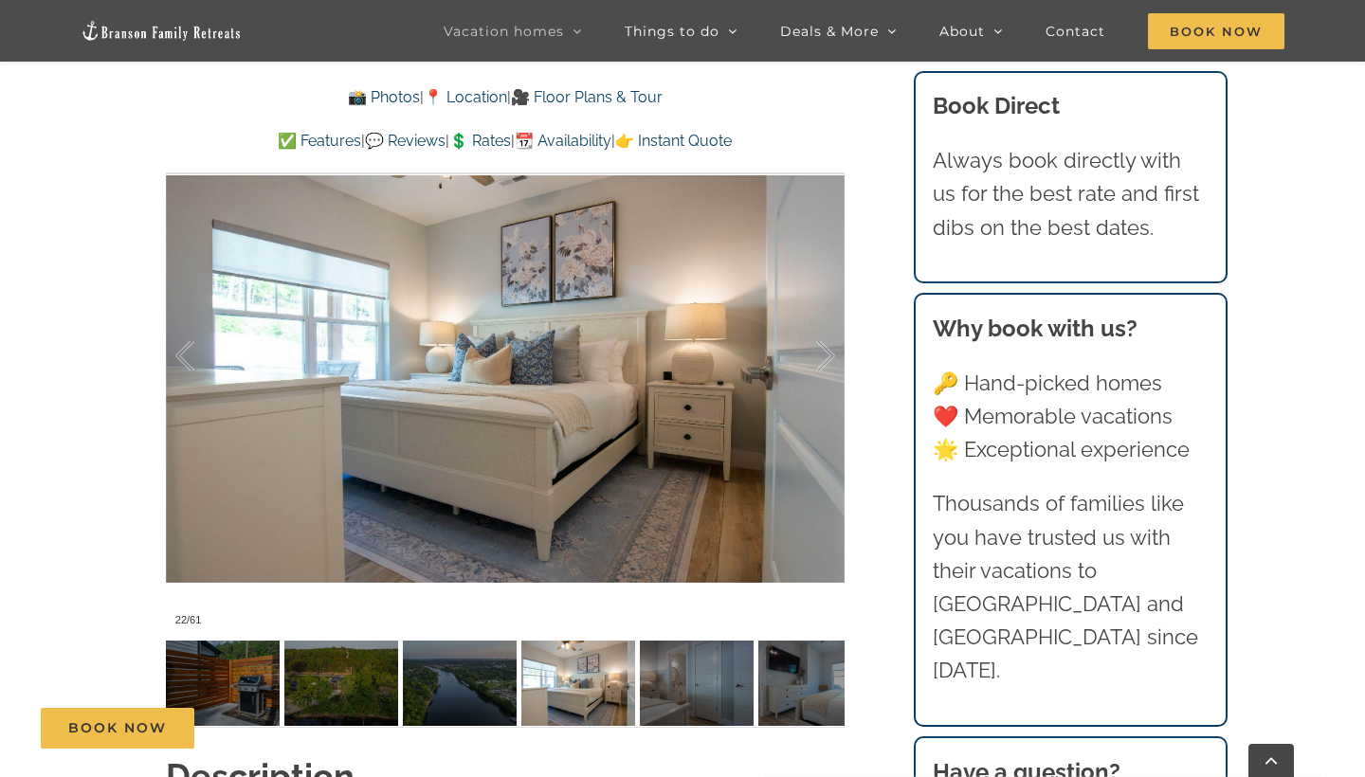
scroll to position [1296, 0]
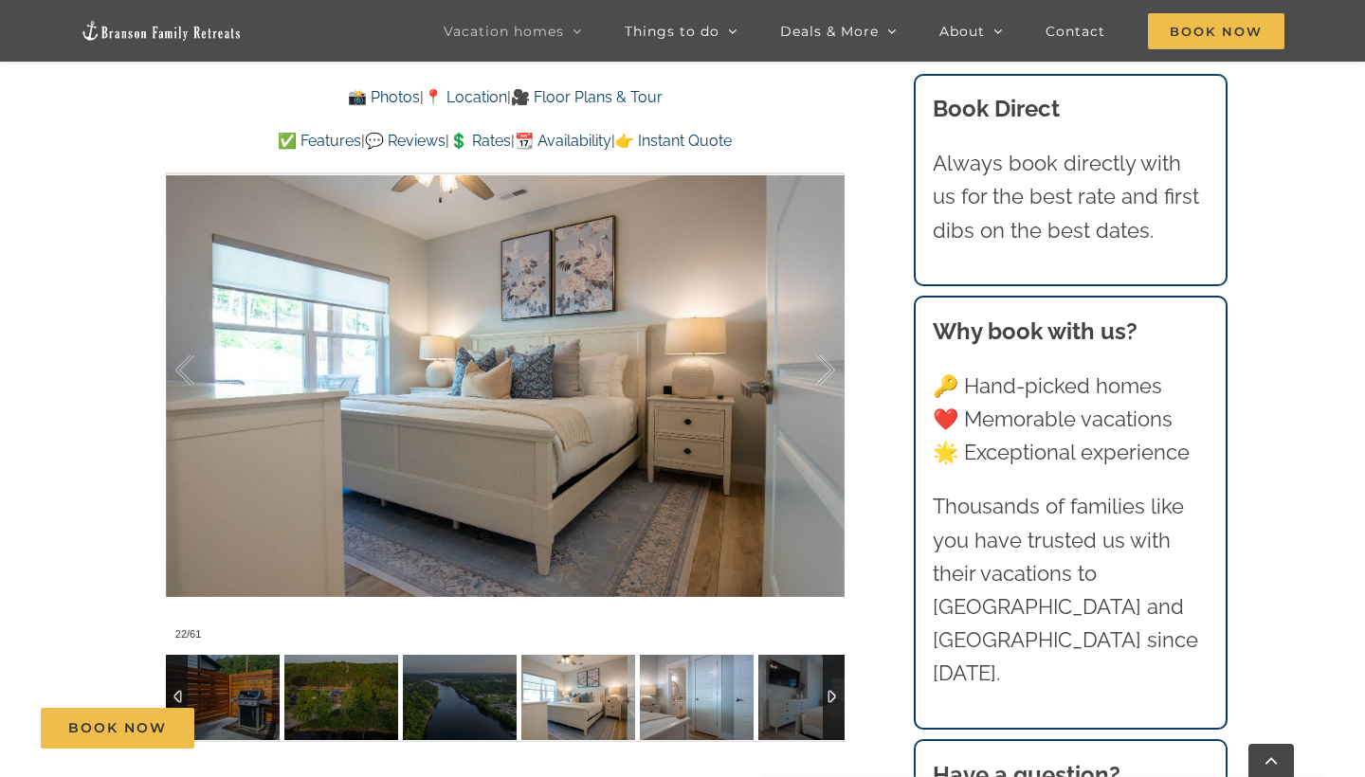
click at [677, 679] on img at bounding box center [697, 697] width 114 height 85
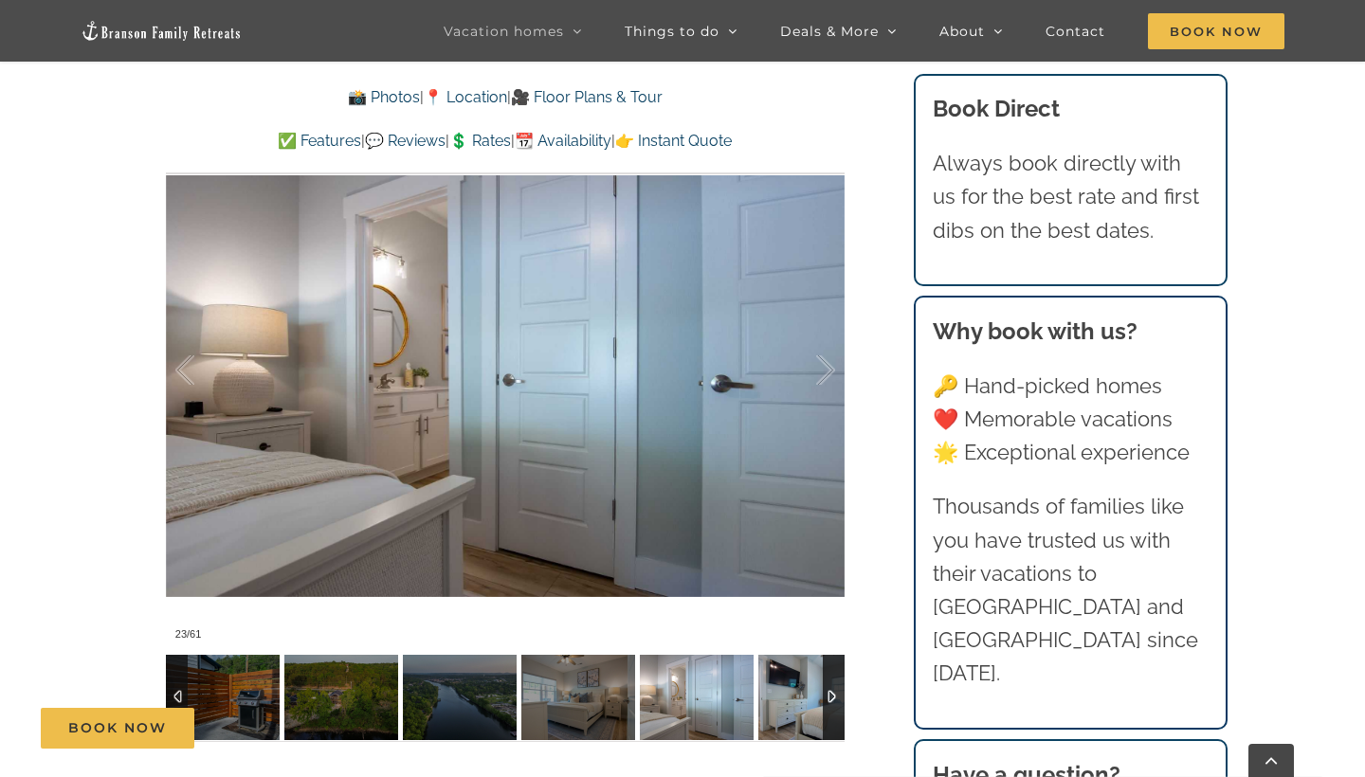
click at [800, 685] on img at bounding box center [815, 697] width 114 height 85
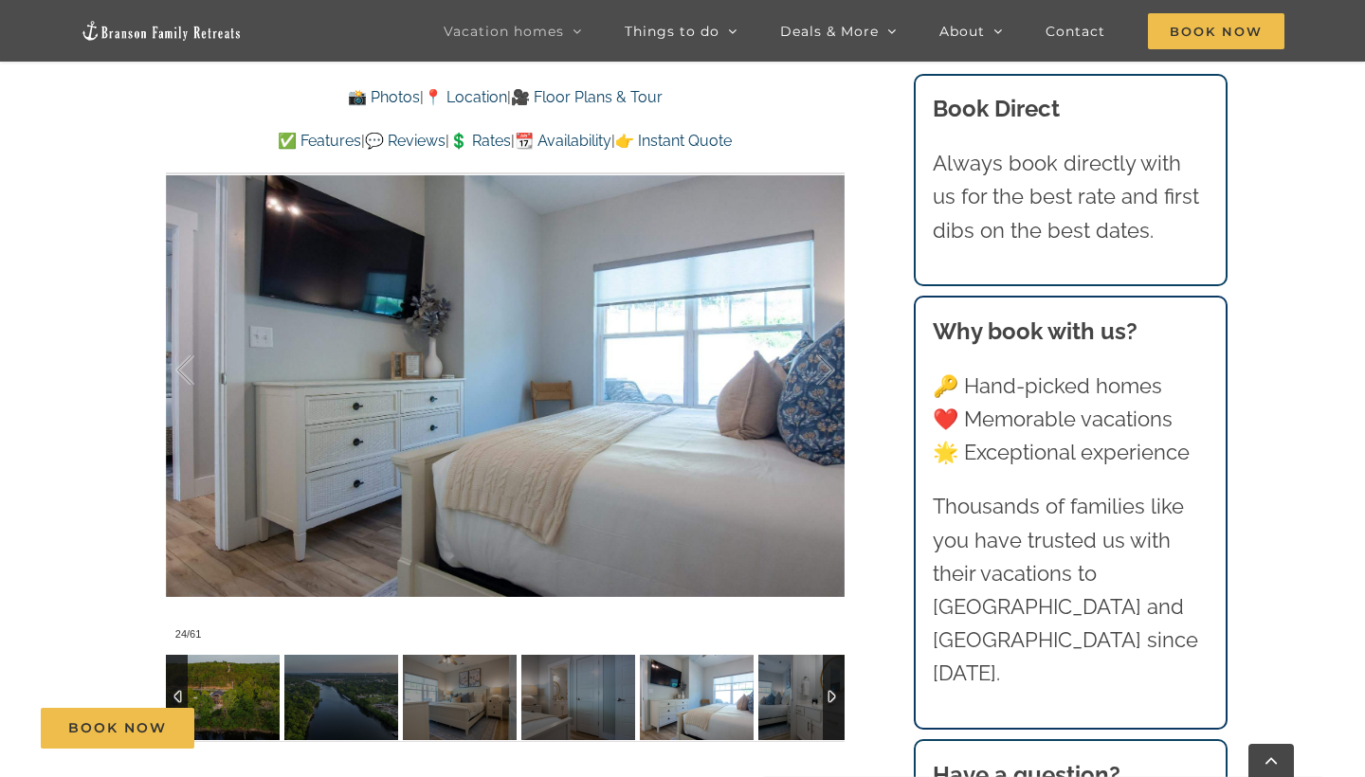
click at [168, 677] on div at bounding box center [177, 697] width 22 height 85
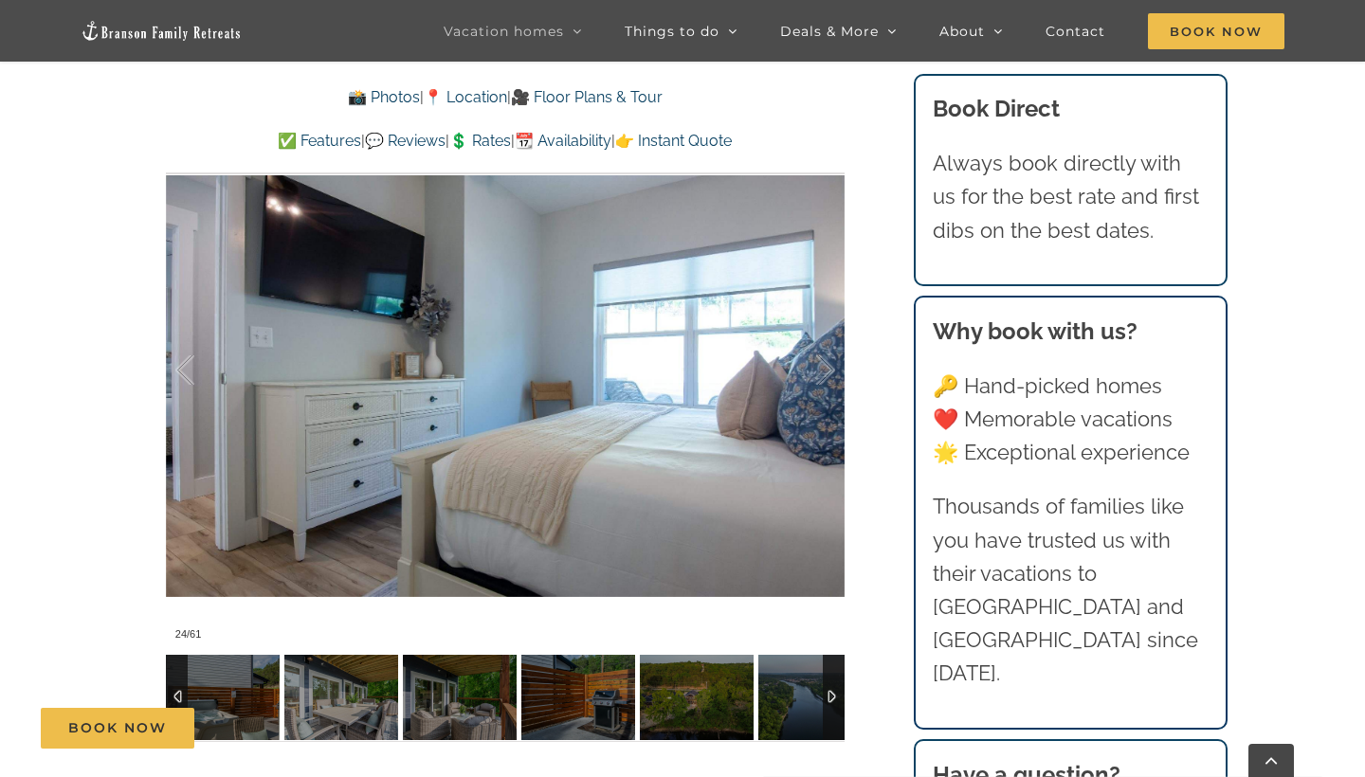
click at [830, 698] on div at bounding box center [834, 697] width 22 height 85
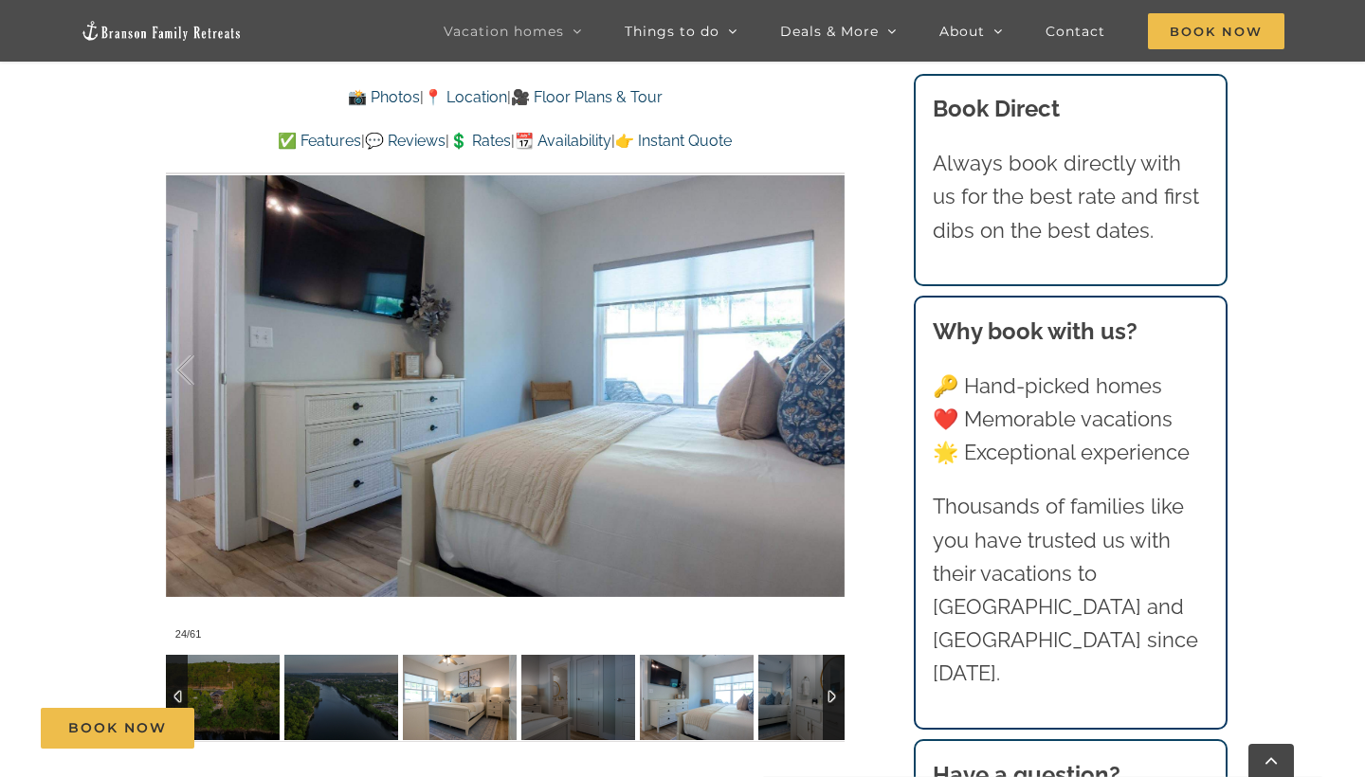
click at [472, 687] on img at bounding box center [460, 697] width 114 height 85
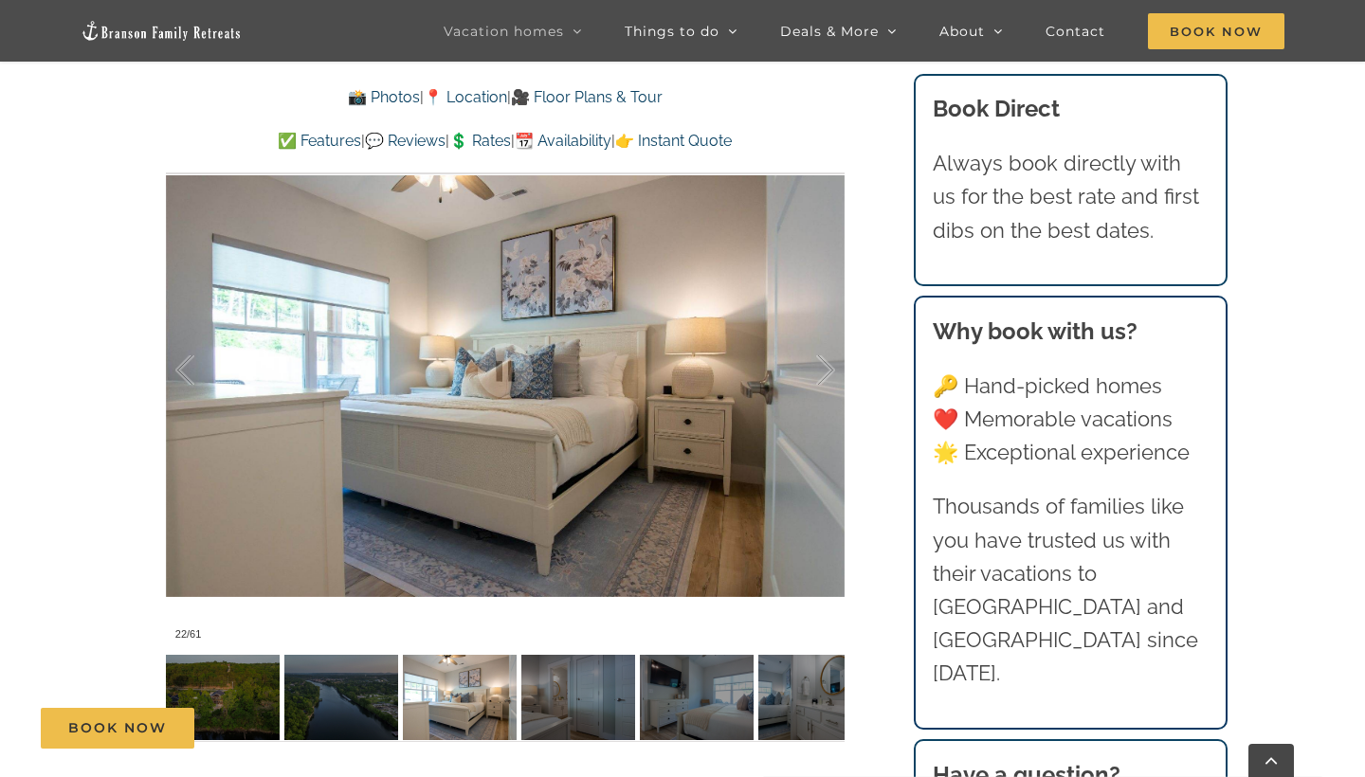
click at [864, 290] on div "Blue Pearl Lakefront luxury awaits at Blue Pearl, a vacation rental on Lake Tan…" at bounding box center [505, 207] width 755 height 1117
